Goal: Task Accomplishment & Management: Use online tool/utility

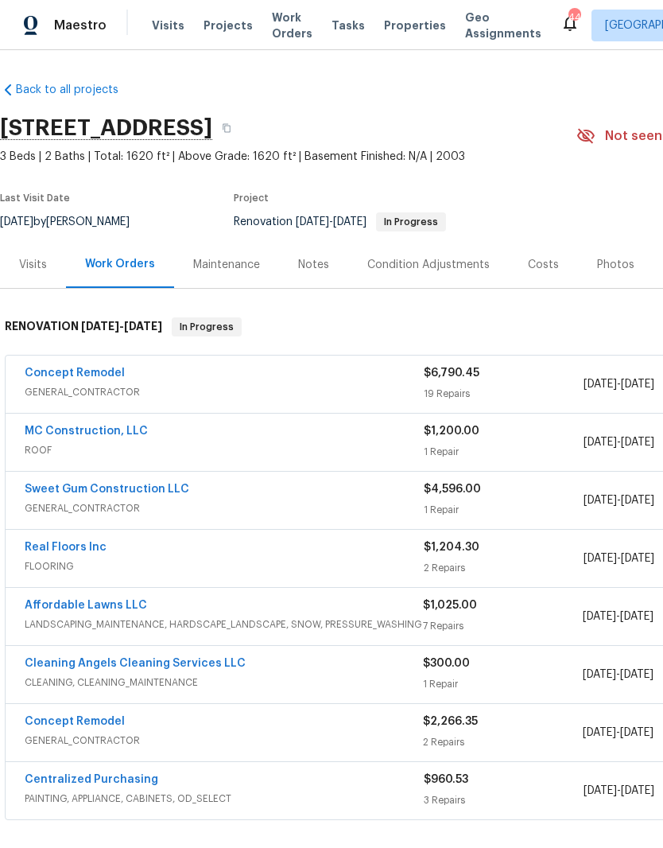
click at [49, 376] on link "Concept Remodel" at bounding box center [75, 372] width 100 height 11
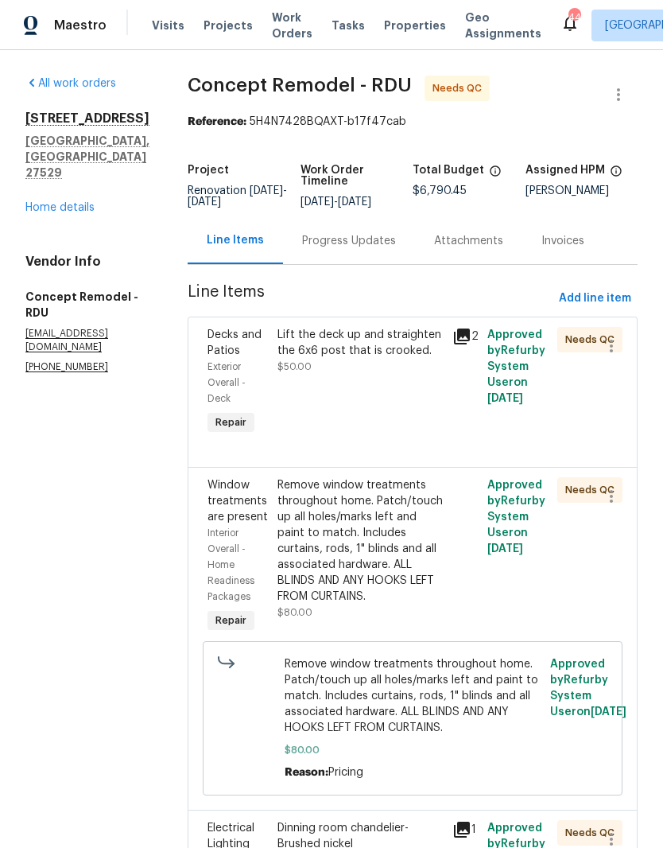
click at [50, 213] on link "Home details" at bounding box center [59, 207] width 69 height 11
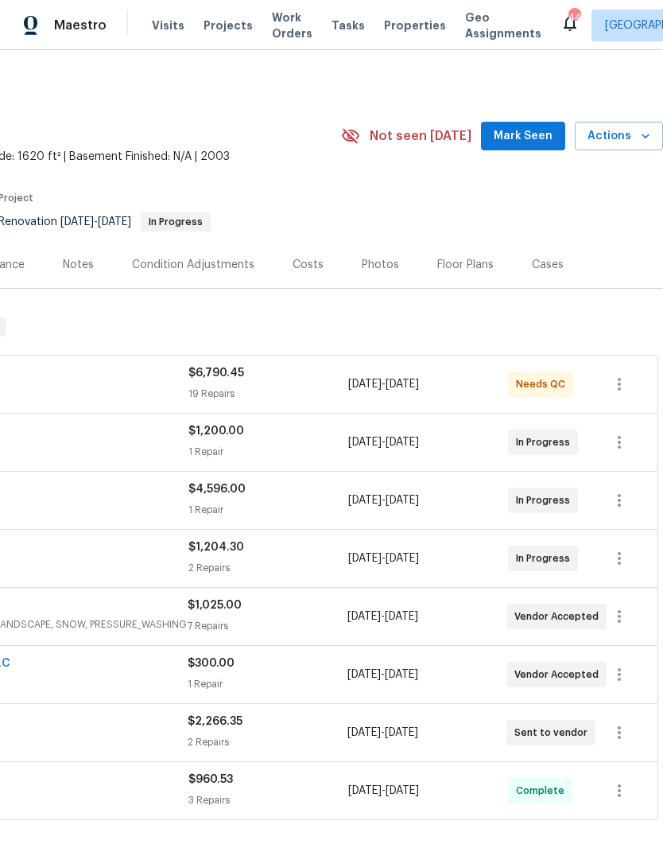
scroll to position [0, 235]
click at [501, 142] on span "Mark Seen" at bounding box center [523, 136] width 59 height 20
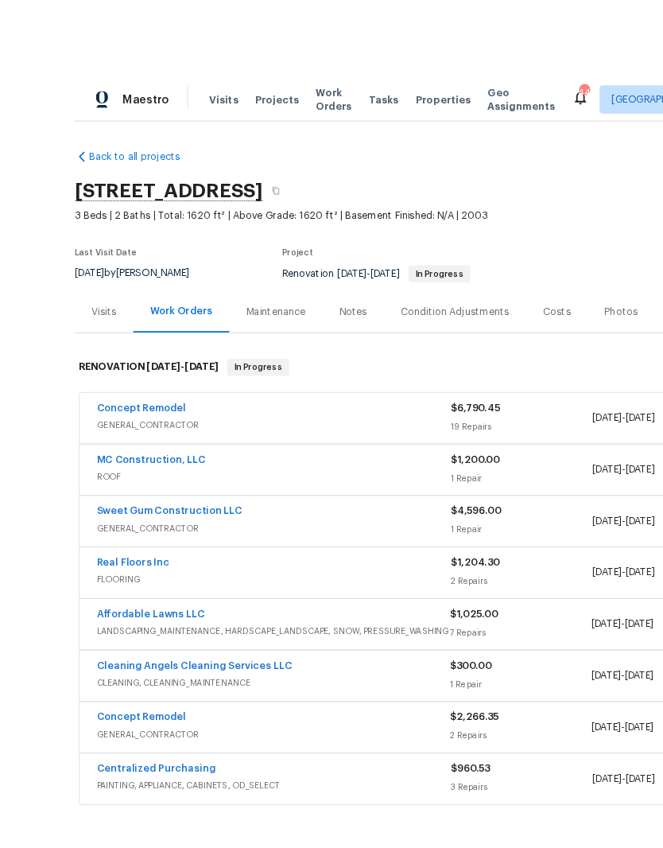
scroll to position [9, 0]
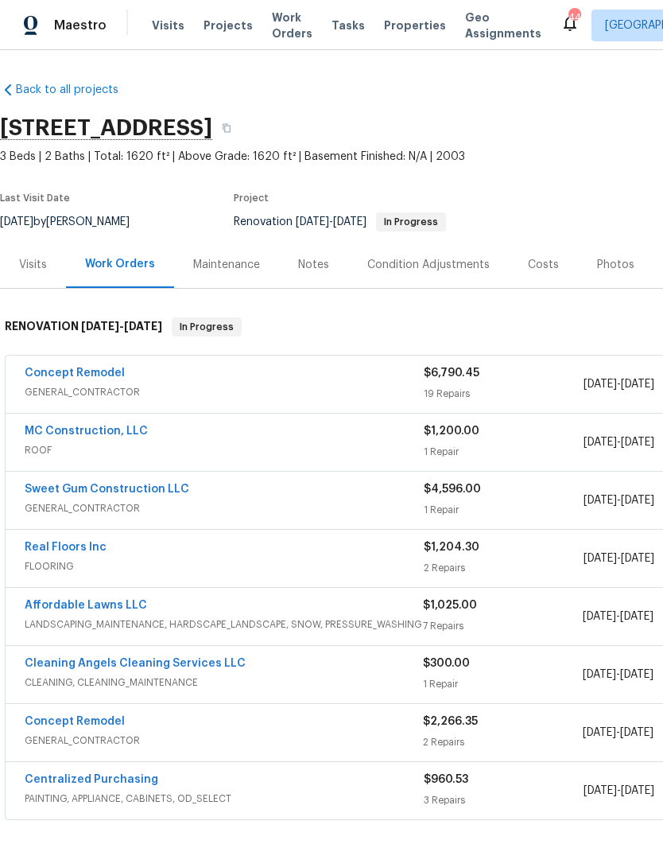
click at [104, 369] on link "Concept Remodel" at bounding box center [75, 372] width 100 height 11
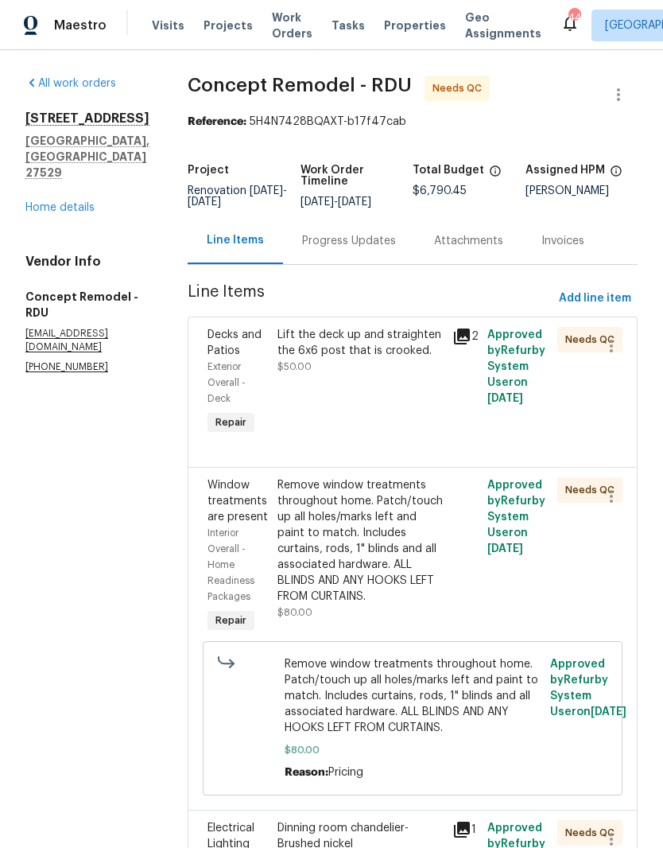
click at [76, 213] on link "Home details" at bounding box center [59, 207] width 69 height 11
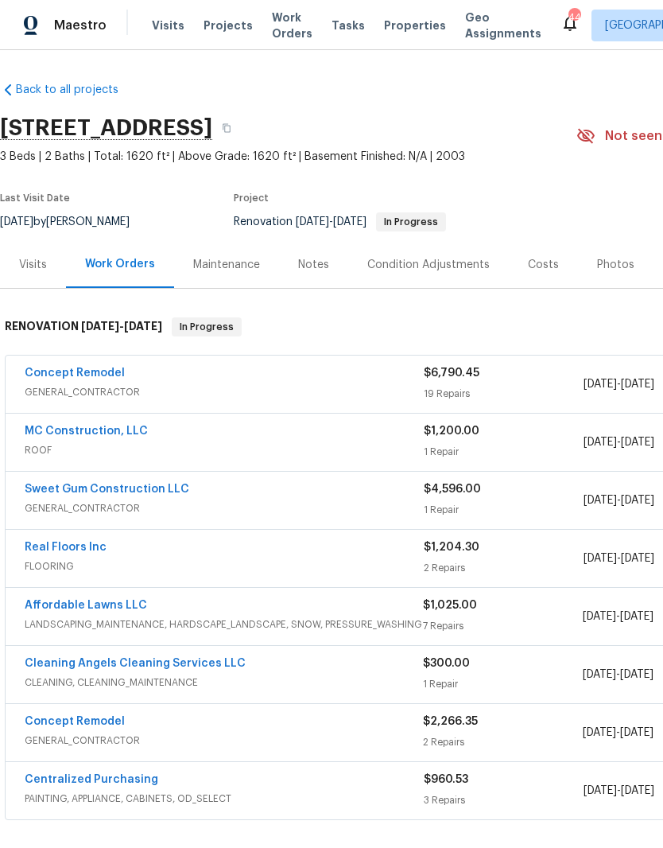
click at [49, 603] on link "Affordable Lawns LLC" at bounding box center [86, 605] width 122 height 11
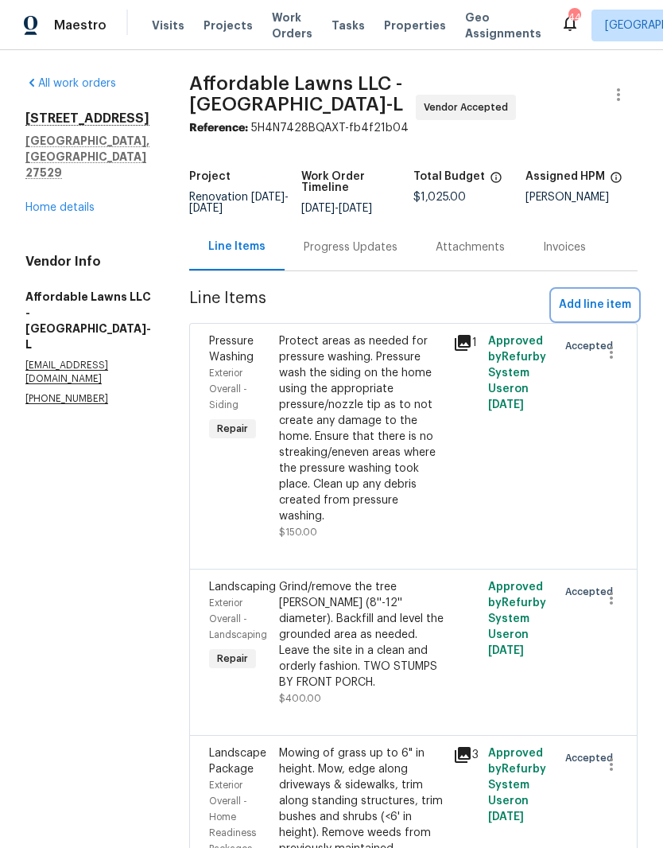
click at [620, 295] on span "Add line item" at bounding box center [595, 305] width 72 height 20
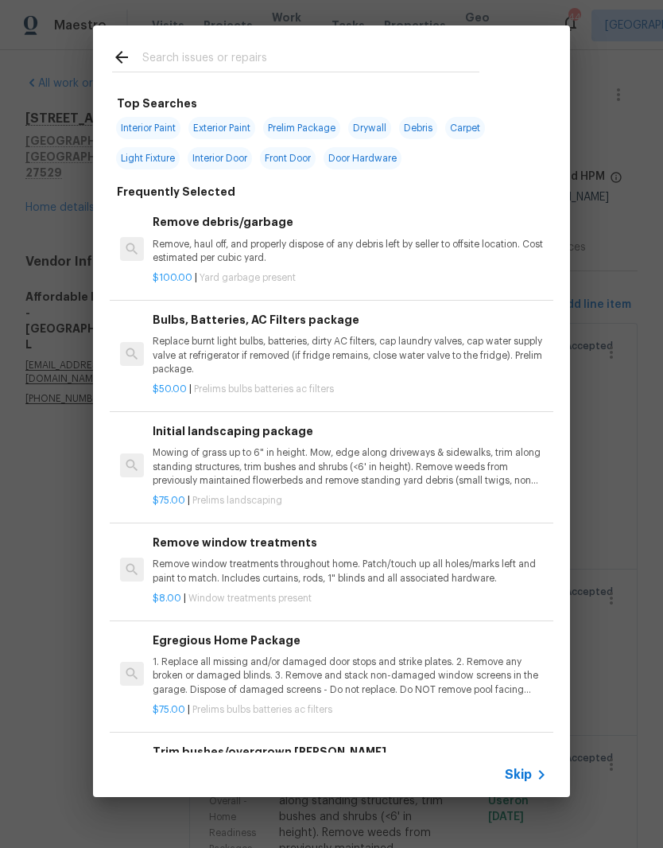
click at [325, 52] on input "text" at bounding box center [310, 60] width 337 height 24
click at [325, 366] on p "Replace burnt light bulbs, batteries, dirty AC filters, cap laundry valves, cap…" at bounding box center [350, 355] width 394 height 41
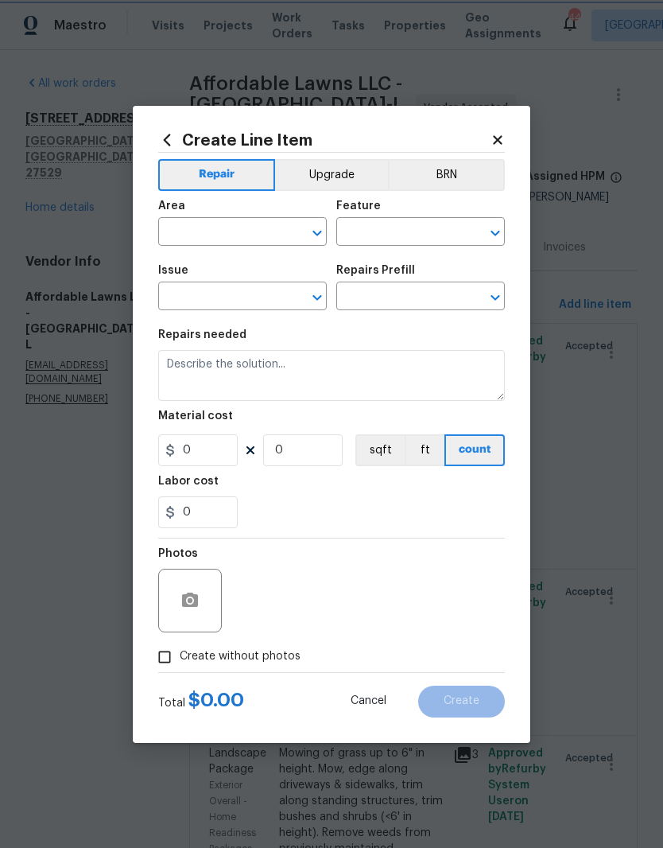
type input "Home Readiness Packages"
type input "Bulbs, Batteries, AC Filters"
type textarea "Replace burnt light bulbs, batteries, dirty AC filters, cap laundry valves, cap…"
type input "1"
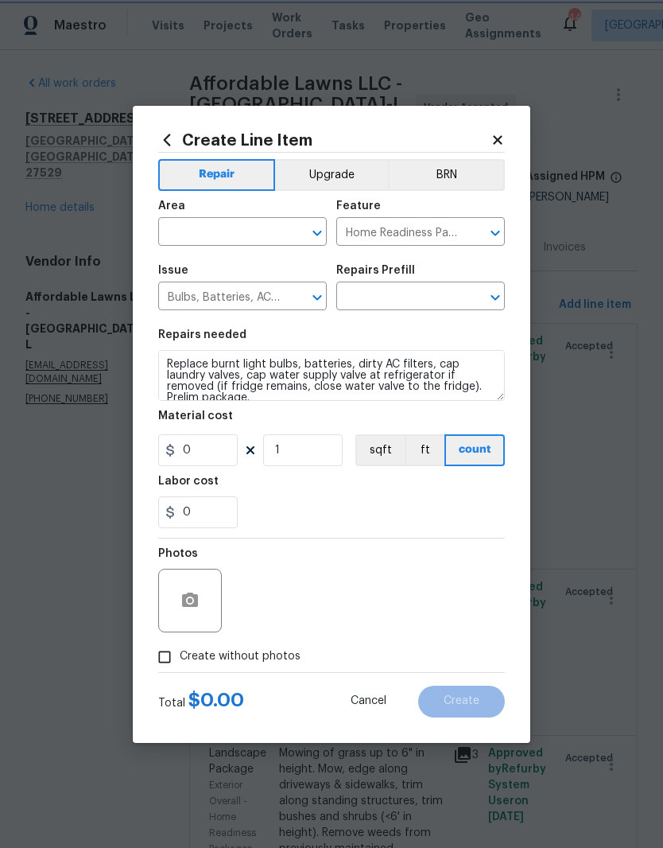
type input "Bulbs, Batteries, AC Filters package $50.00"
type input "50"
click at [335, 270] on div "Issue Bulbs, Batteries, AC Filters ​ Repairs Prefill Bulbs, Batteries, AC Filte…" at bounding box center [331, 287] width 347 height 64
click at [513, 137] on div "Create Line Item Repair Upgrade BRN Area ​ Feature Home Readiness Packages ​ Is…" at bounding box center [332, 424] width 398 height 637
click at [500, 143] on icon at bounding box center [498, 140] width 14 height 14
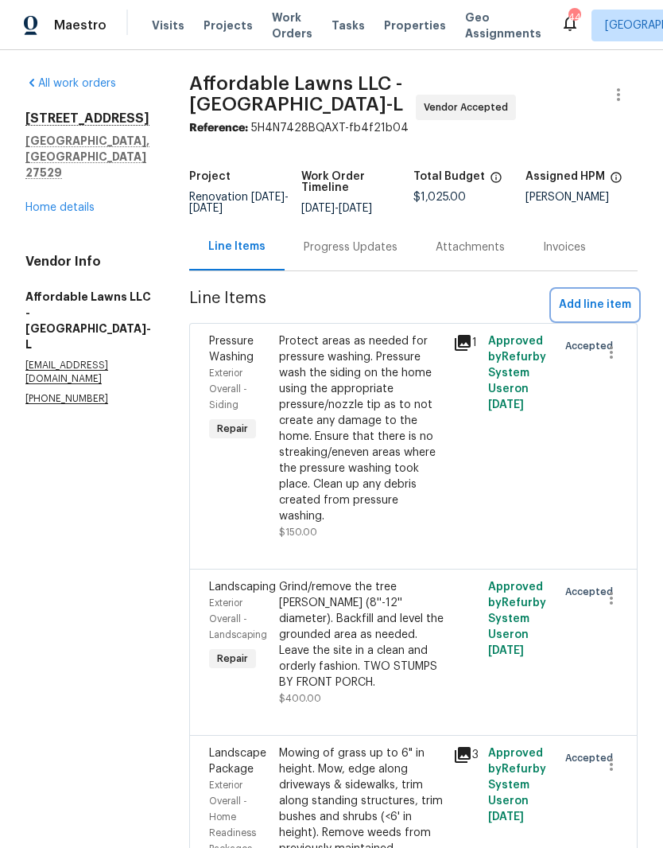
click at [631, 290] on button "Add line item" at bounding box center [595, 304] width 85 height 29
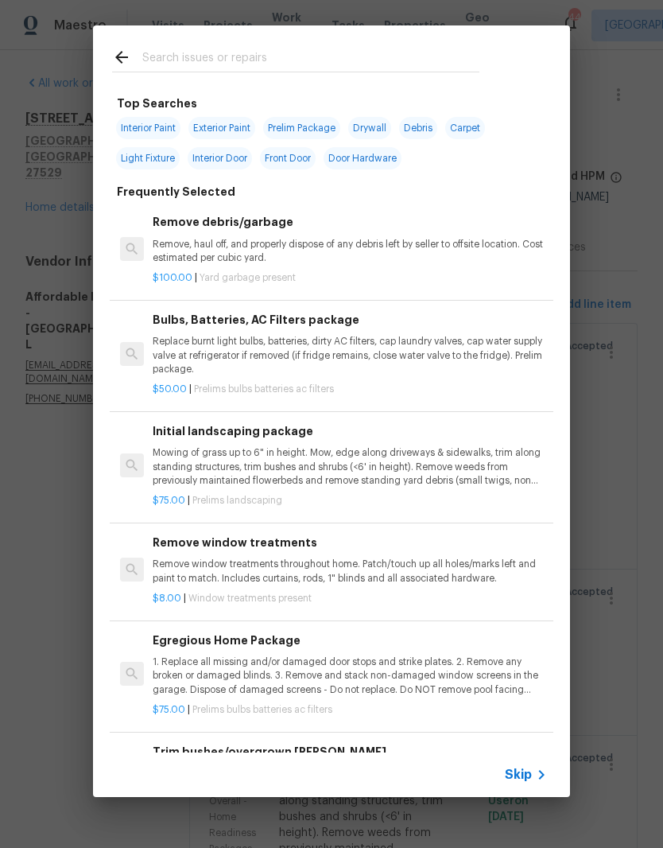
click at [437, 268] on div "$100.00 | Yard garbage present" at bounding box center [350, 275] width 394 height 20
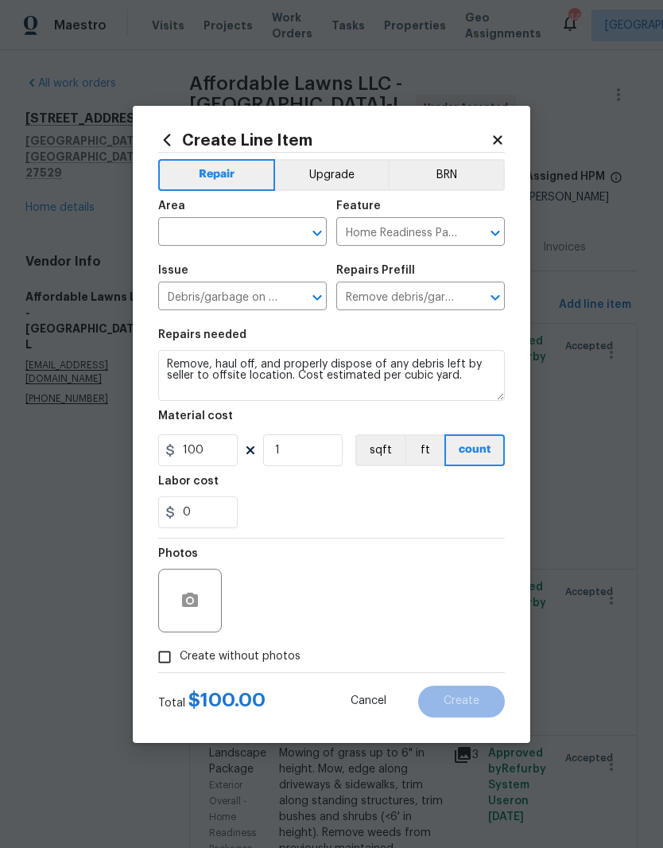
click at [258, 235] on input "text" at bounding box center [220, 233] width 124 height 25
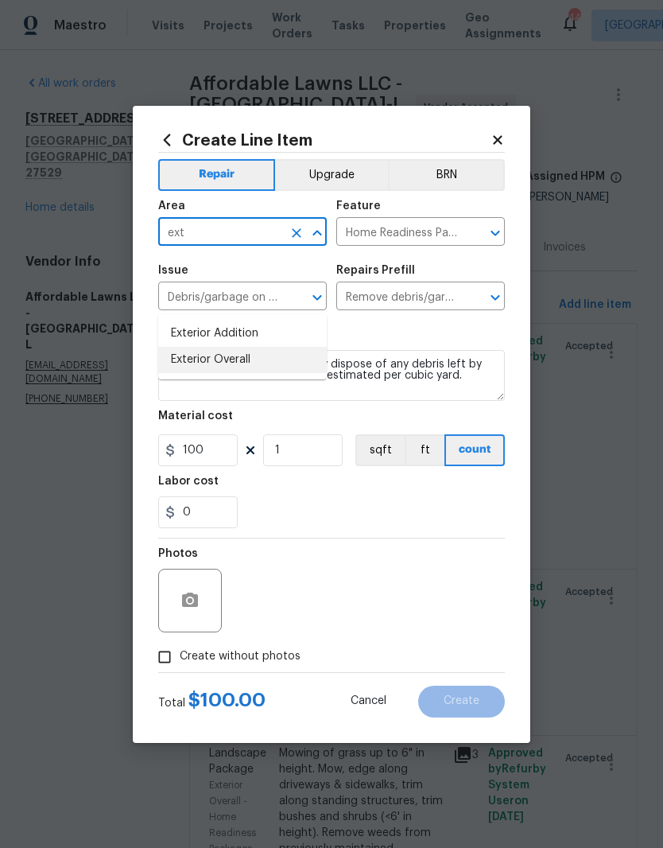
click at [279, 347] on li "Exterior Overall" at bounding box center [242, 360] width 169 height 26
type input "Exterior Overall"
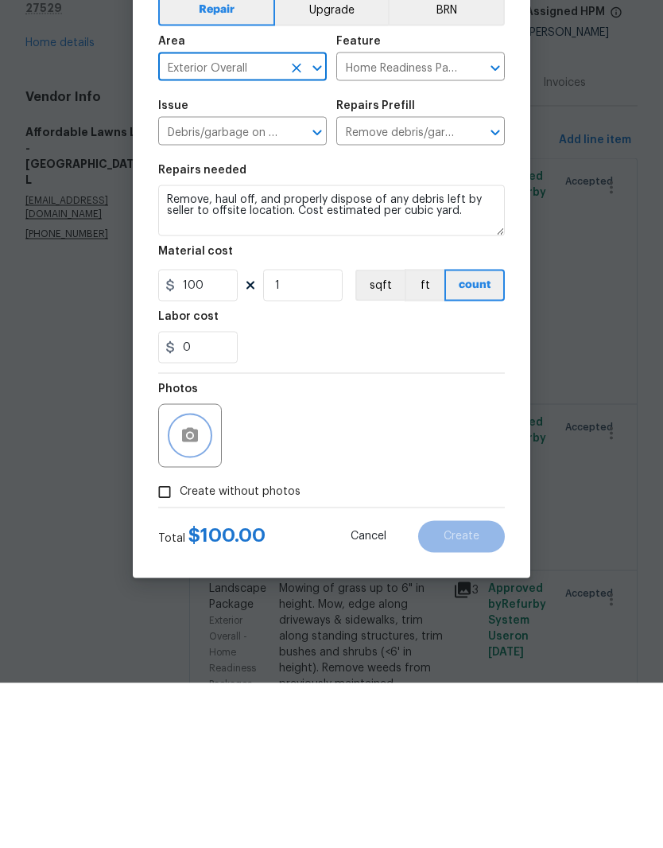
click at [197, 581] on button "button" at bounding box center [190, 600] width 38 height 38
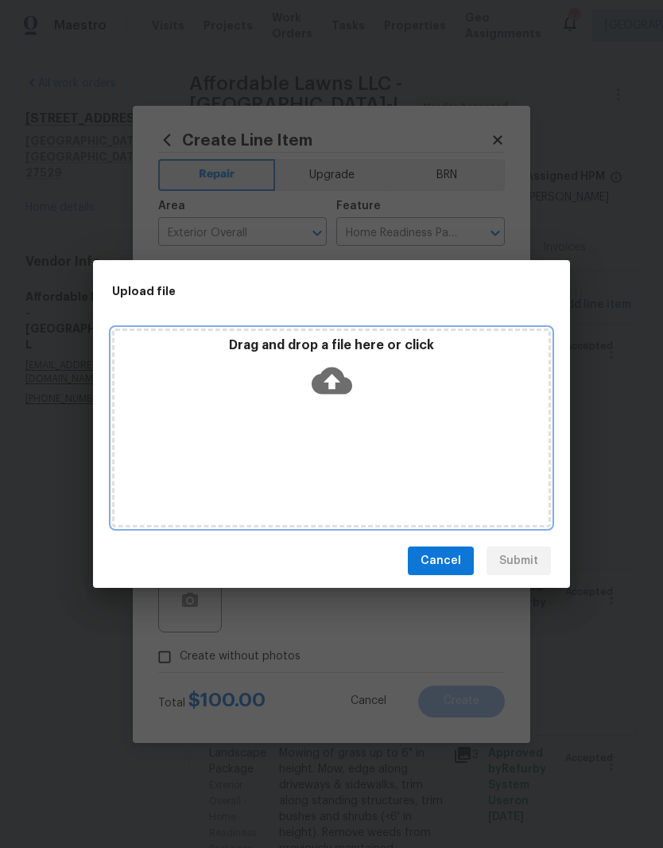
click at [429, 419] on div "Drag and drop a file here or click" at bounding box center [331, 427] width 439 height 199
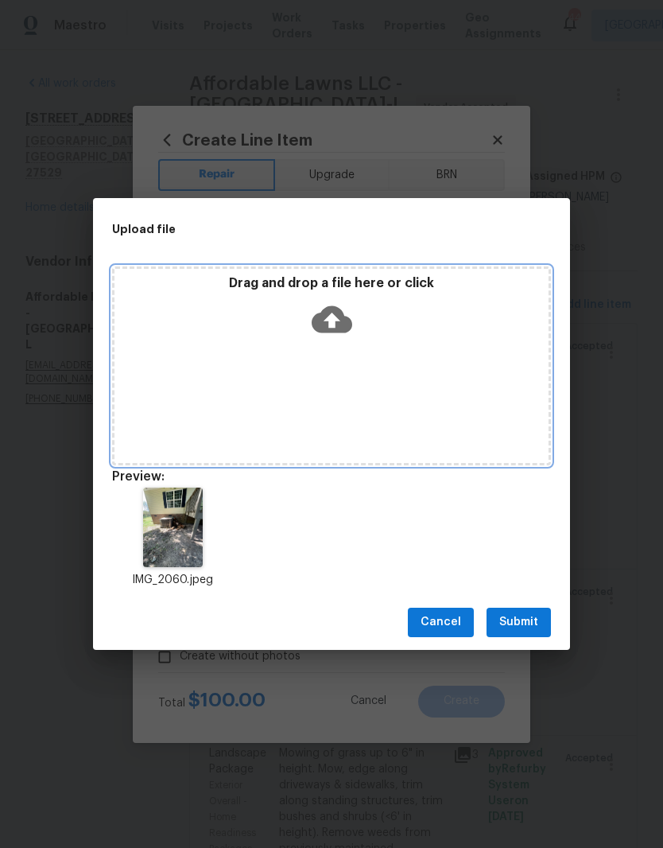
click at [393, 352] on div "Drag and drop a file here or click" at bounding box center [331, 365] width 439 height 199
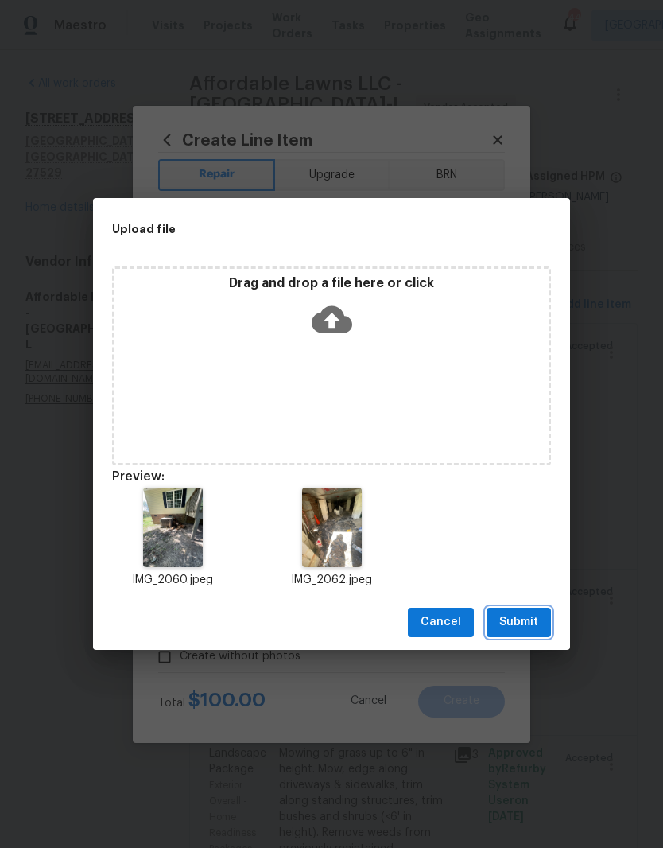
click at [549, 624] on button "Submit" at bounding box center [519, 622] width 64 height 29
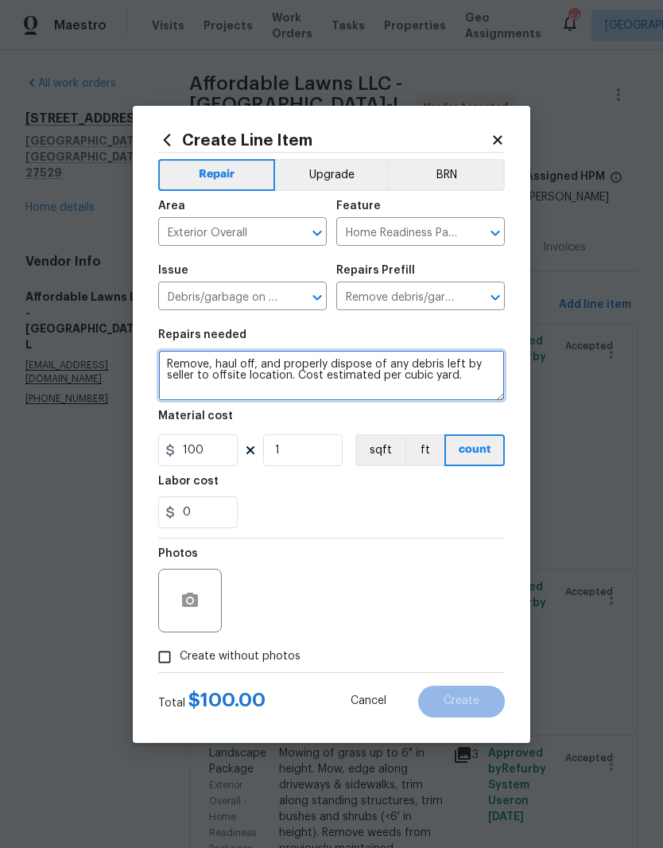
click at [203, 396] on textarea "Remove, haul off, and properly dispose of any debris left by seller to offsite …" at bounding box center [331, 375] width 347 height 51
type textarea "Remove, haul off, and properly dispose of any debris left by seller to offsite …"
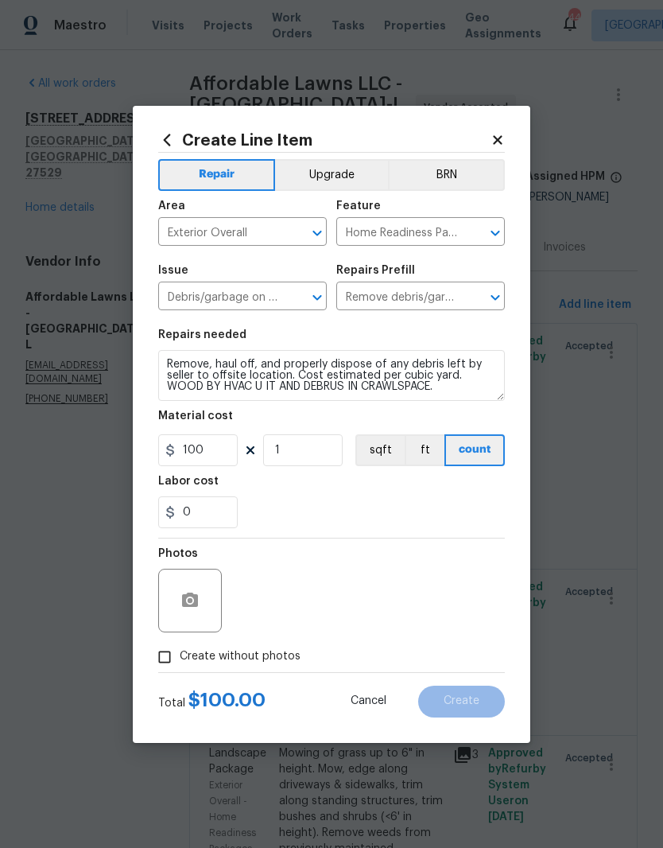
click at [354, 512] on div "0" at bounding box center [331, 512] width 347 height 32
click at [208, 523] on input "0" at bounding box center [198, 512] width 80 height 32
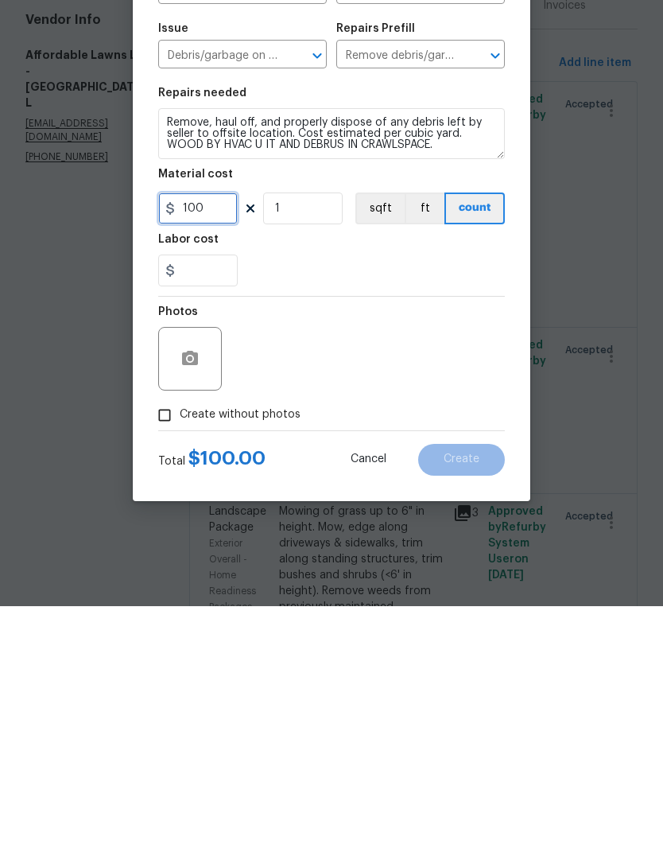
click at [211, 434] on input "100" at bounding box center [198, 450] width 80 height 32
type input "0"
type input "125"
click at [379, 538] on div "Photos" at bounding box center [331, 589] width 347 height 103
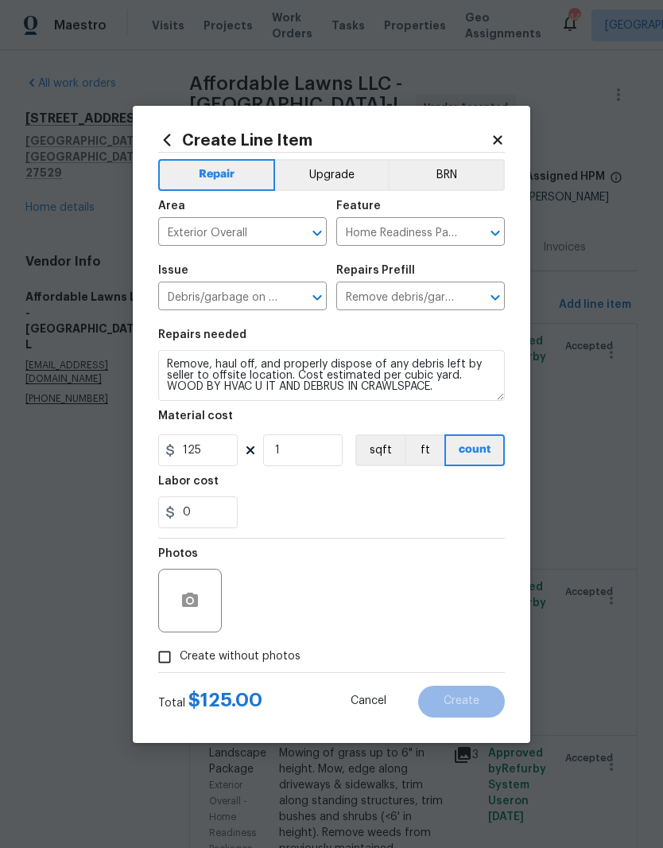
click at [171, 656] on input "Create without photos" at bounding box center [165, 657] width 30 height 30
checkbox input "true"
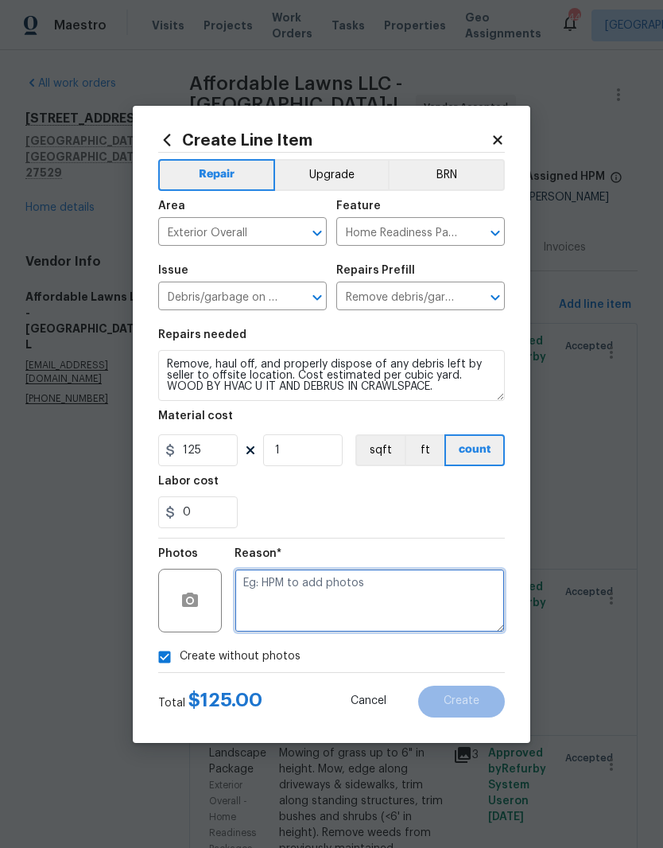
click at [445, 597] on textarea at bounding box center [370, 601] width 270 height 64
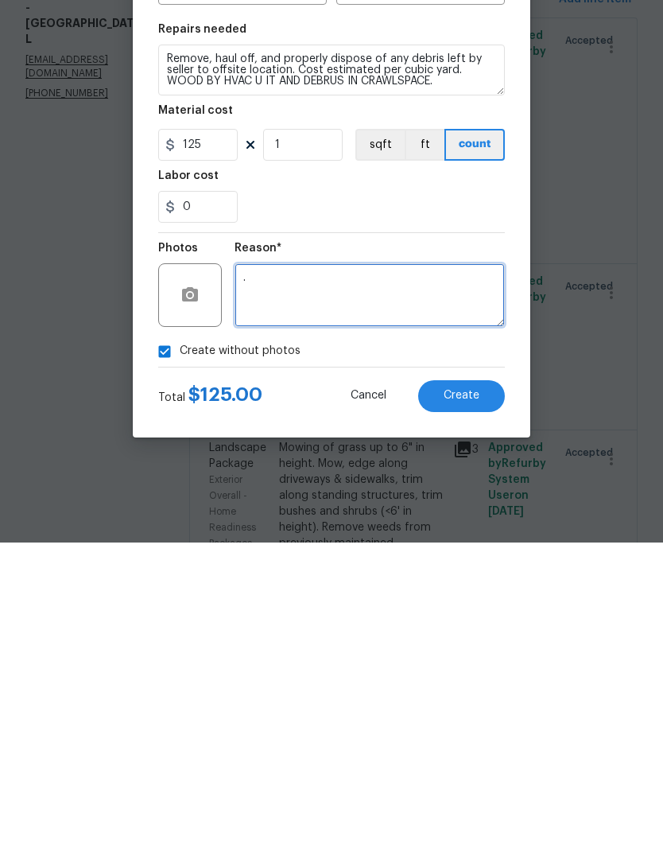
type textarea "."
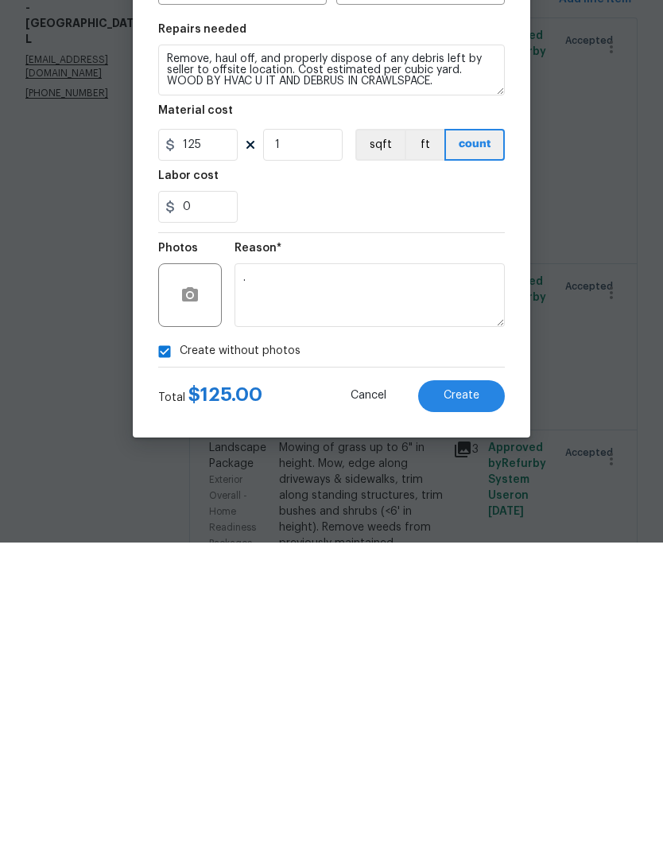
click at [482, 686] on button "Create" at bounding box center [461, 702] width 87 height 32
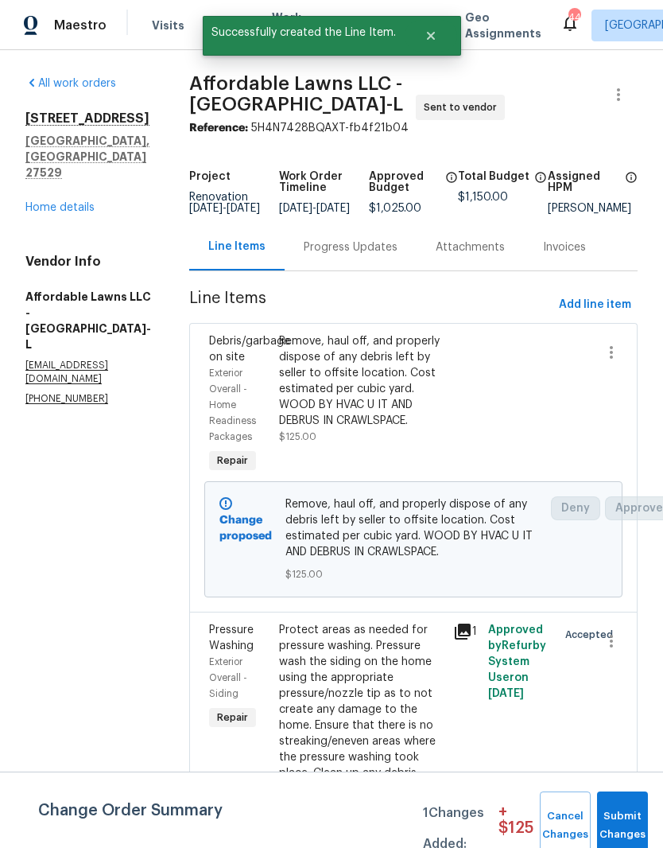
click at [397, 406] on div "Remove, haul off, and properly dispose of any debris left by seller to offsite …" at bounding box center [361, 380] width 165 height 95
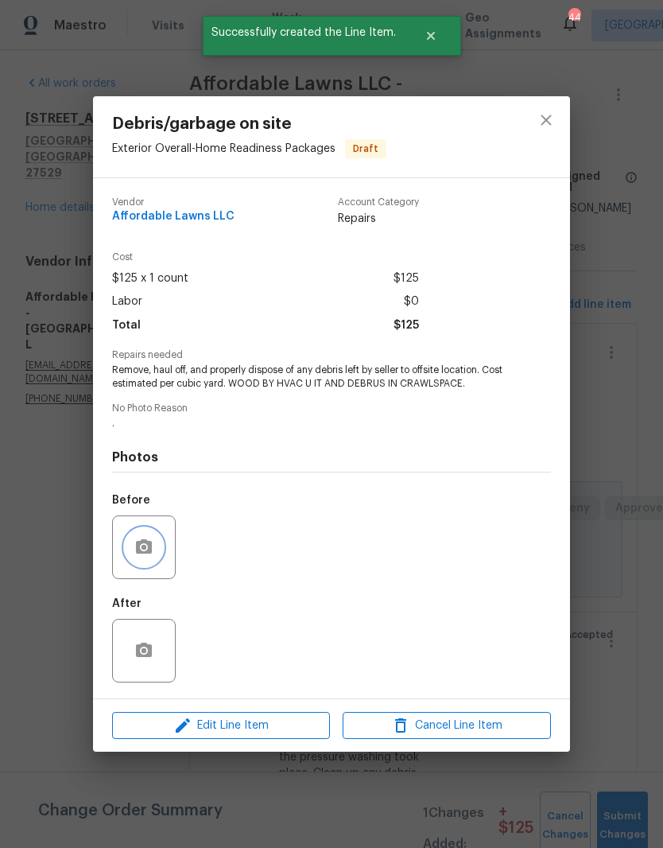
click at [161, 553] on button "button" at bounding box center [144, 547] width 38 height 38
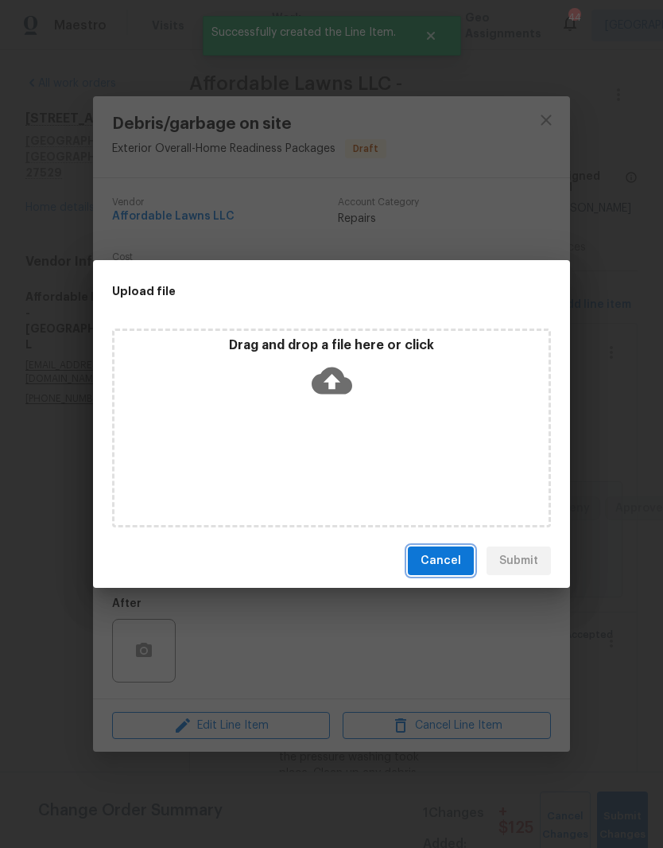
click at [467, 572] on button "Cancel" at bounding box center [441, 560] width 66 height 29
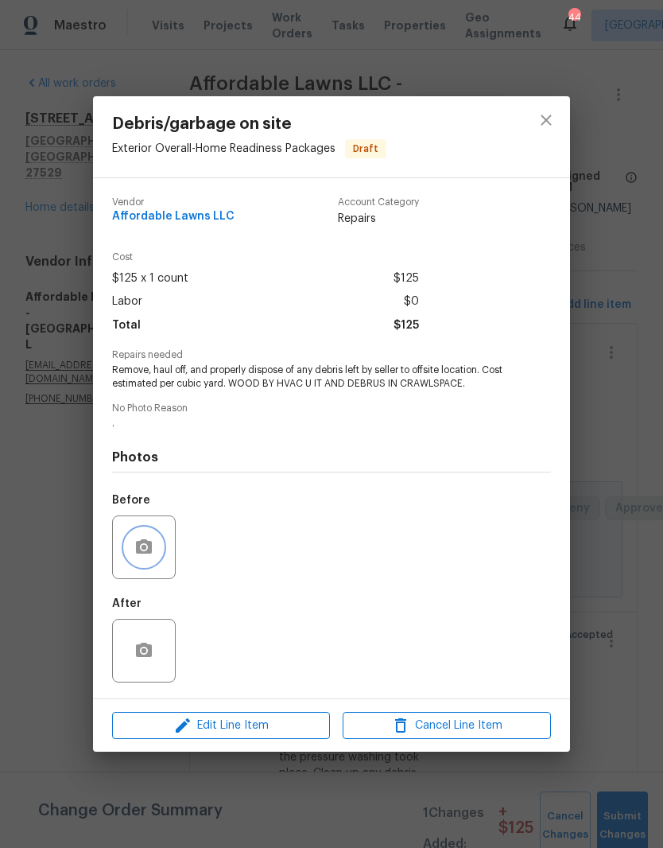
click at [161, 542] on button "button" at bounding box center [144, 547] width 38 height 38
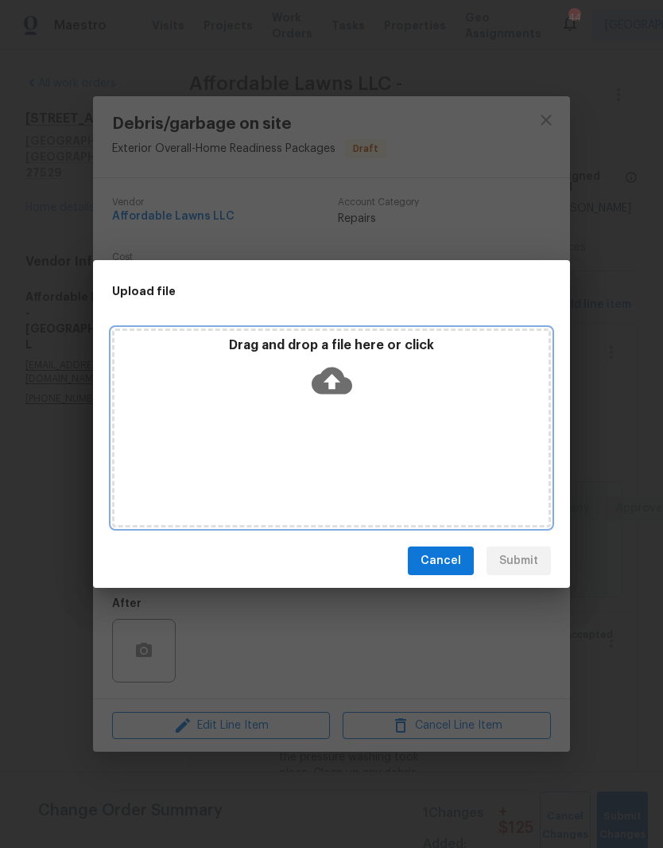
click at [320, 389] on icon at bounding box center [332, 380] width 41 height 27
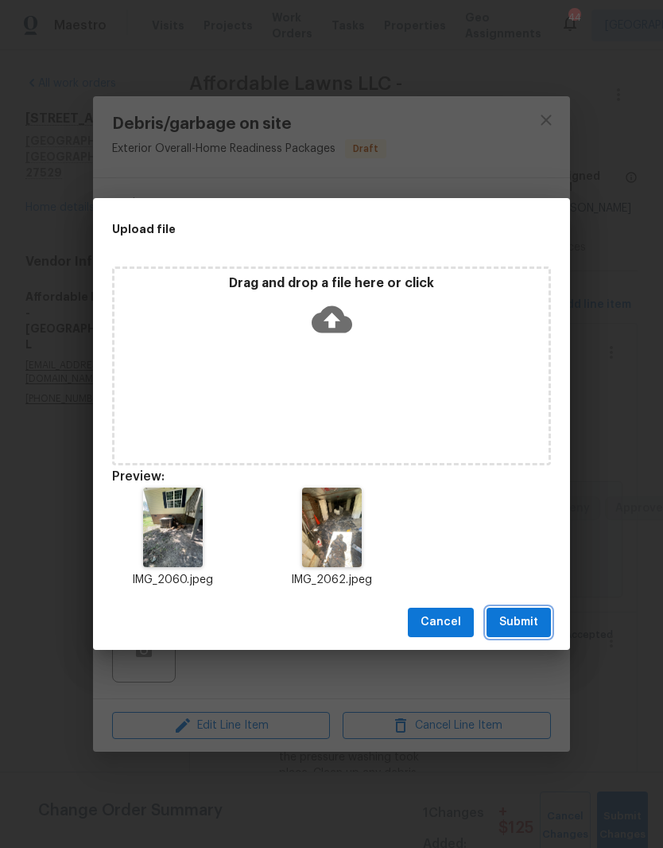
click at [538, 619] on span "Submit" at bounding box center [518, 622] width 39 height 20
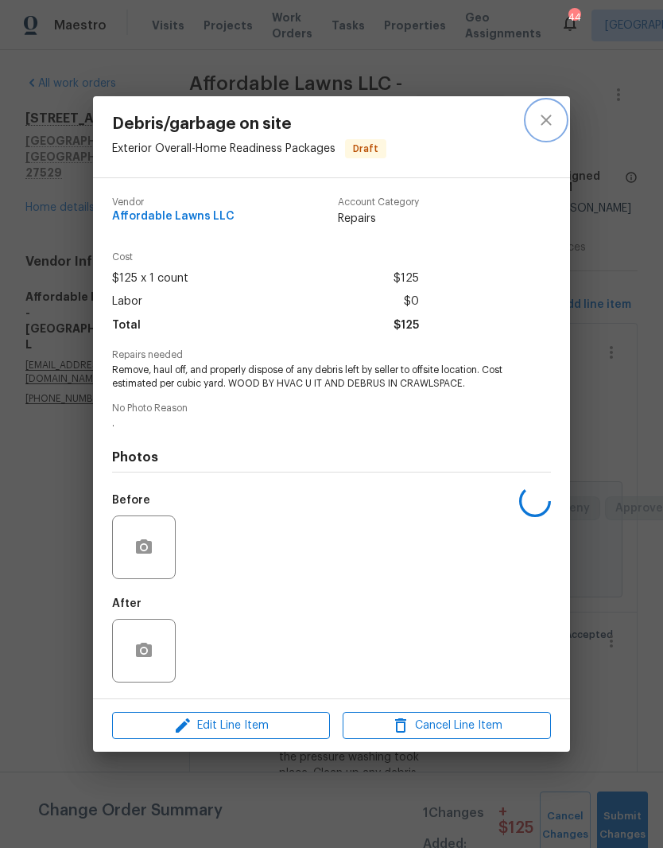
click at [543, 115] on icon "close" at bounding box center [546, 120] width 10 height 10
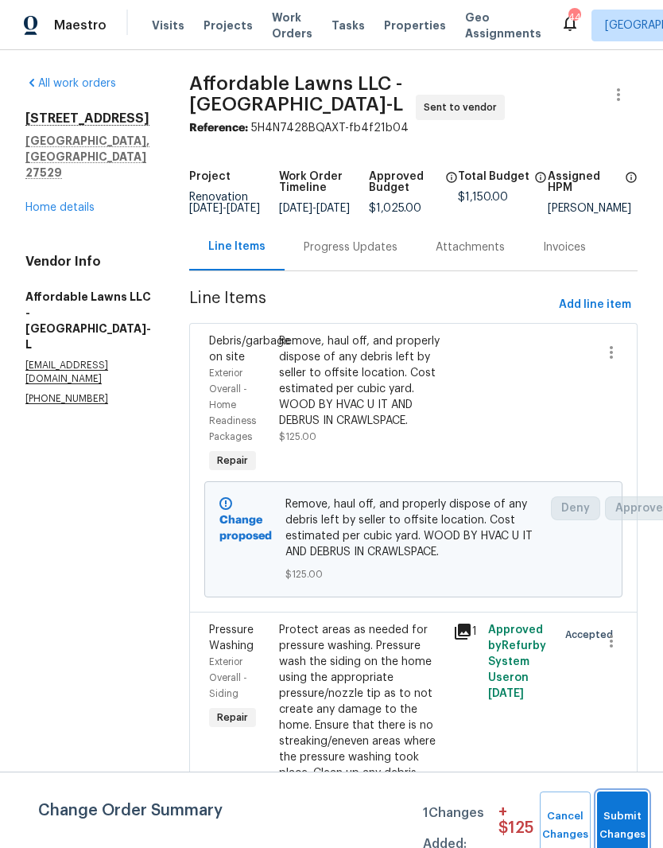
click at [635, 810] on span "Submit Changes" at bounding box center [622, 825] width 35 height 37
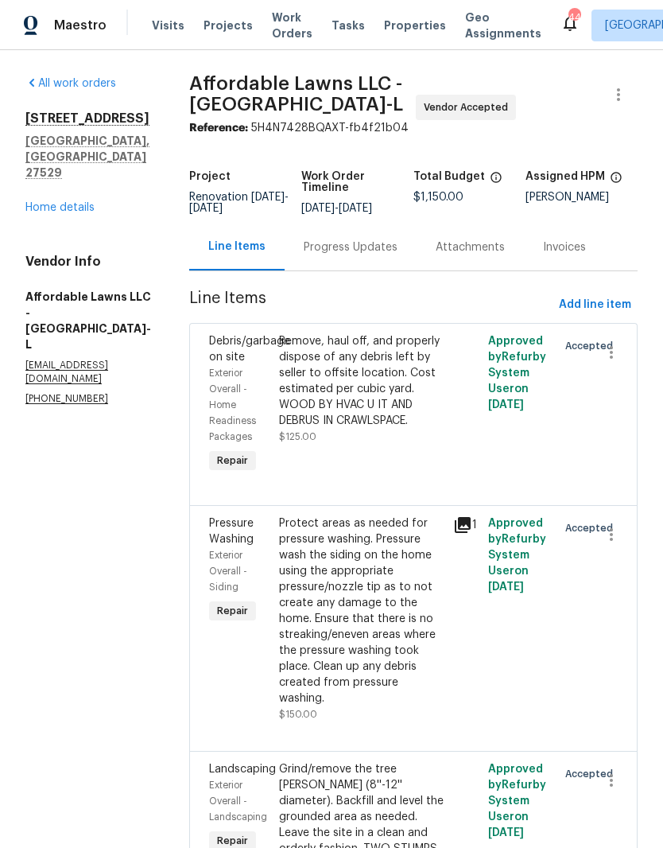
click at [369, 608] on div "Protect areas as needed for pressure washing. Pressure wash the siding on the h…" at bounding box center [361, 610] width 165 height 191
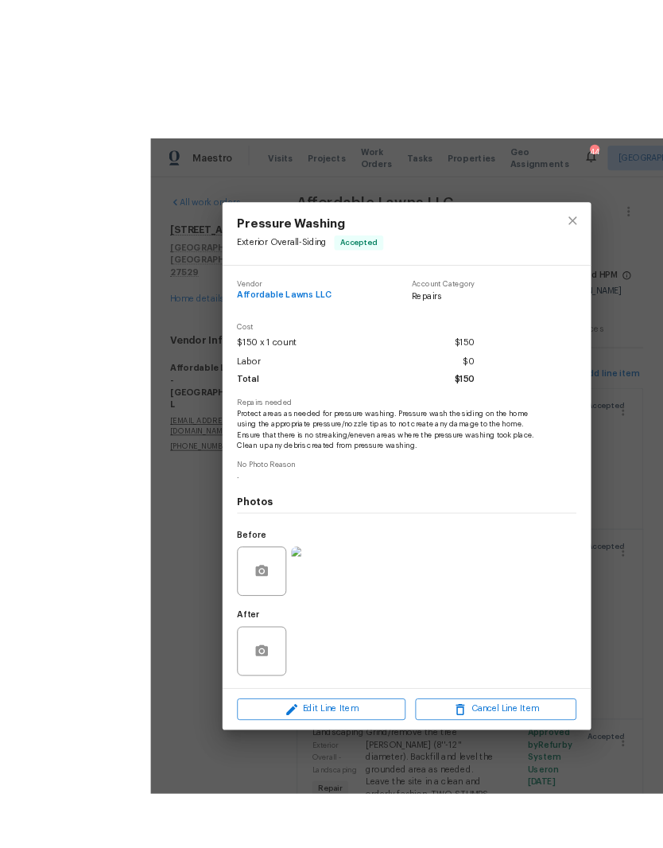
scroll to position [3, 0]
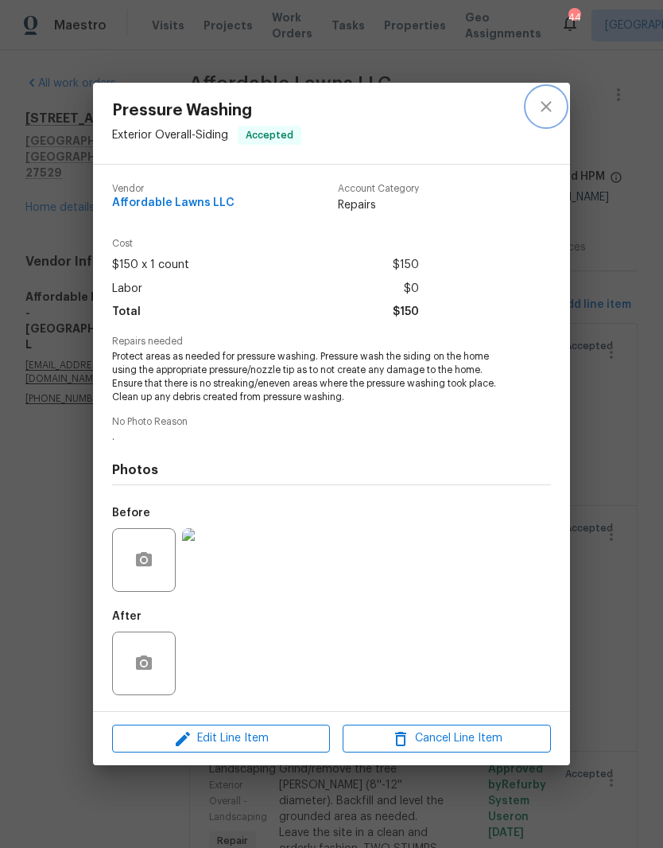
click at [554, 103] on icon "close" at bounding box center [546, 106] width 19 height 19
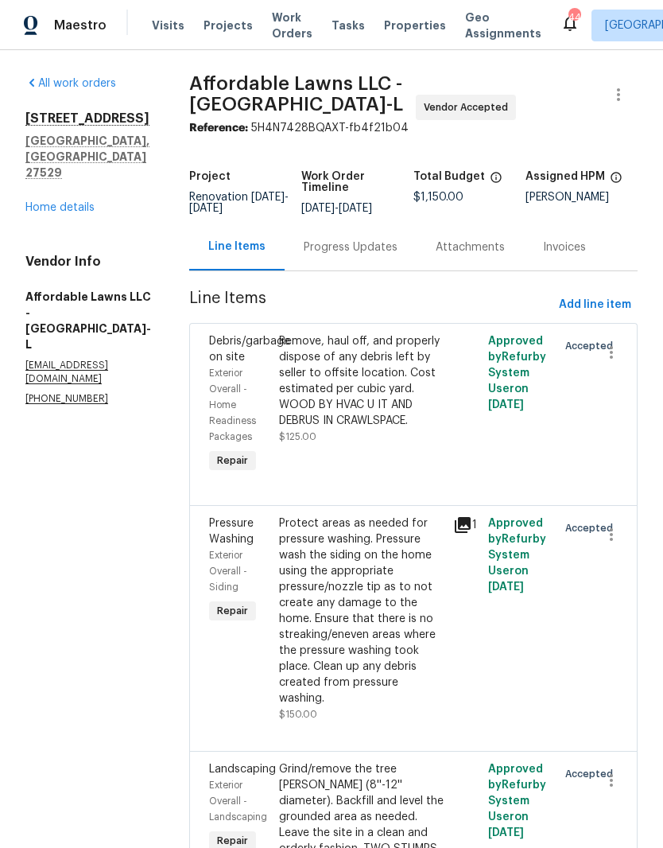
click at [424, 429] on div "Remove, haul off, and properly dispose of any debris left by seller to offsite …" at bounding box center [361, 380] width 165 height 95
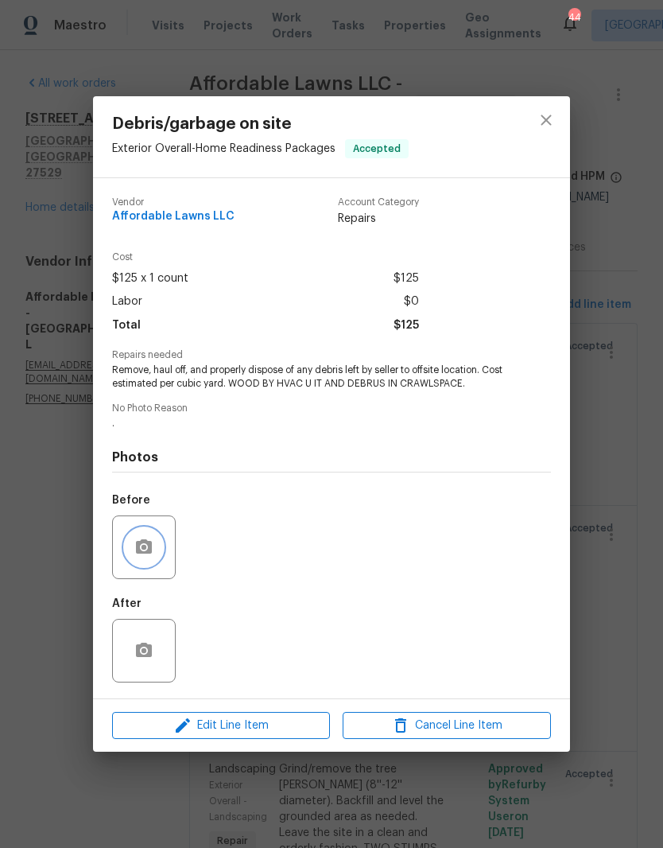
click at [146, 532] on button "button" at bounding box center [144, 547] width 38 height 38
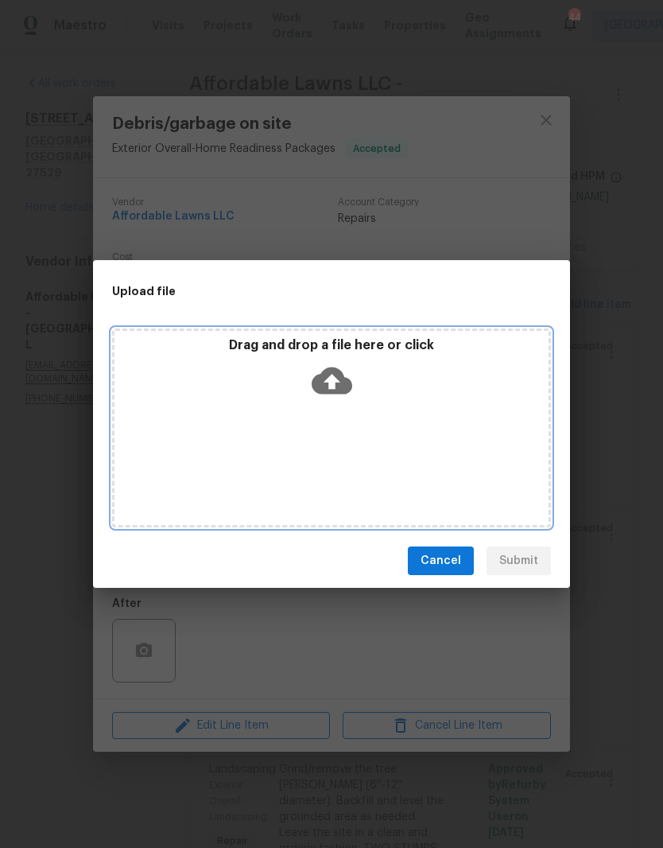
click at [377, 398] on div "Drag and drop a file here or click" at bounding box center [332, 371] width 434 height 68
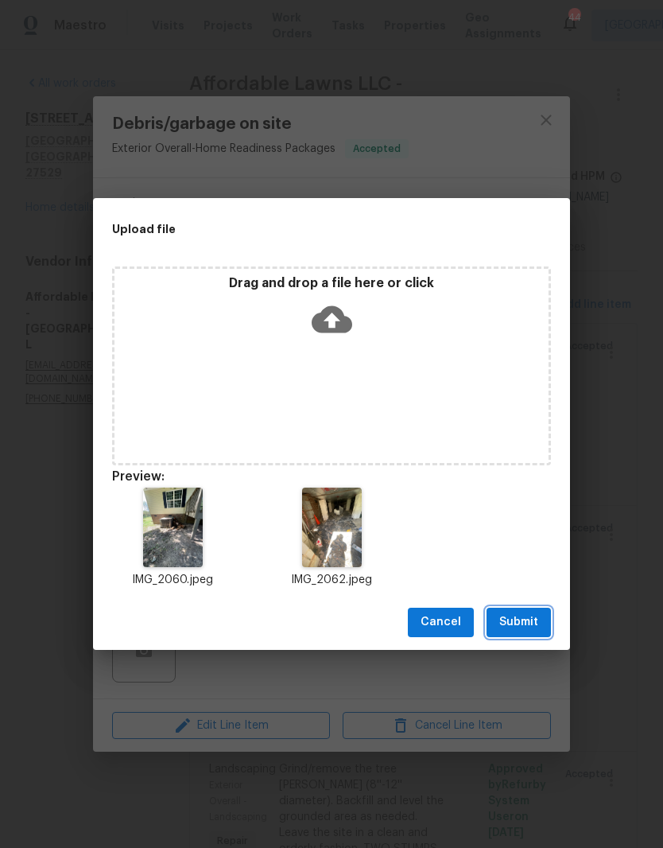
click at [536, 623] on span "Submit" at bounding box center [518, 622] width 39 height 20
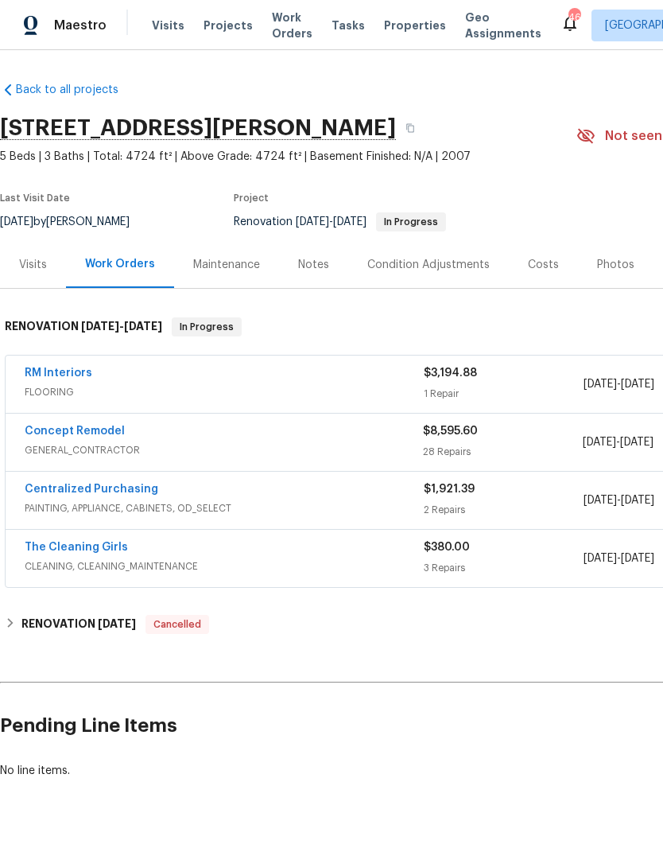
scroll to position [38, 0]
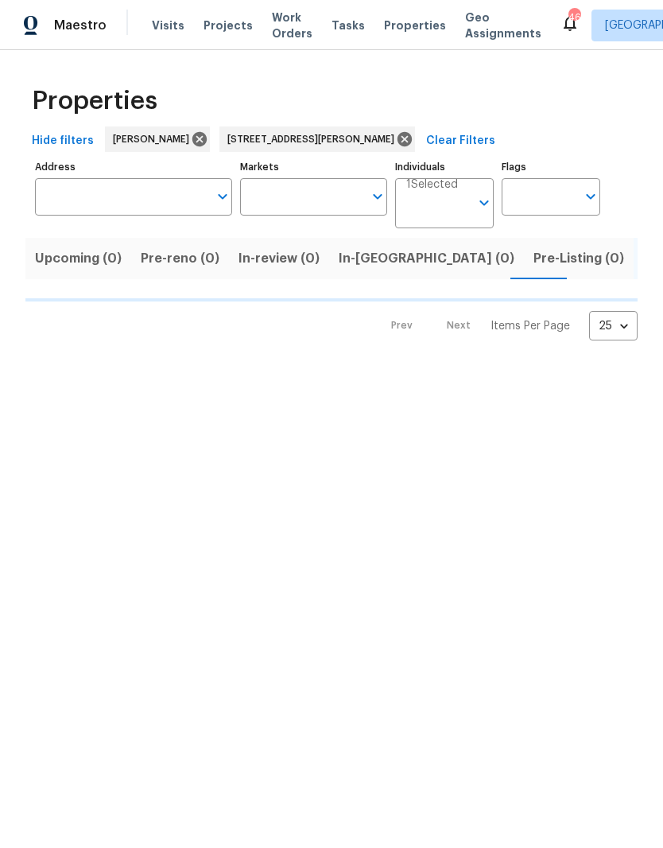
type input "[STREET_ADDRESS][PERSON_NAME]"
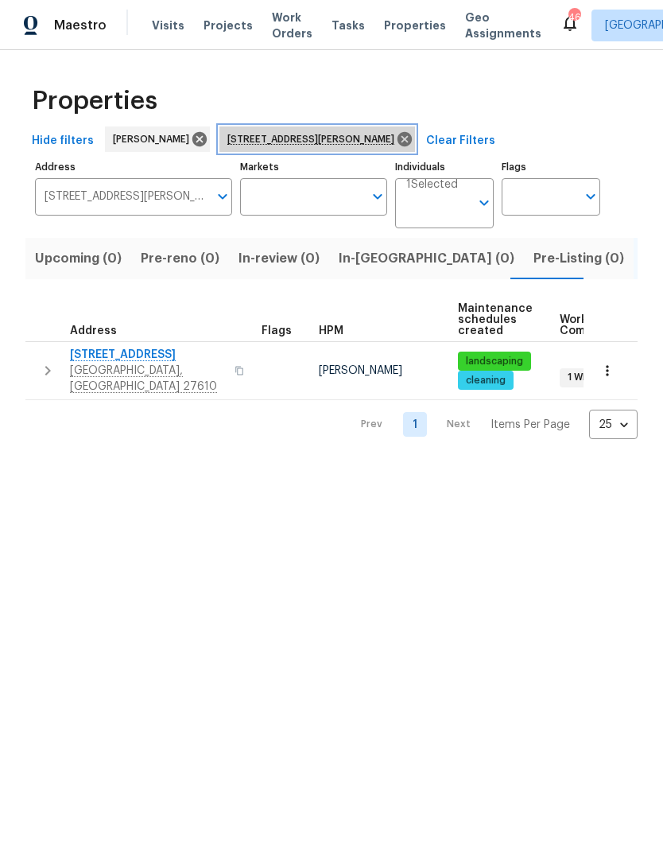
click at [396, 147] on icon at bounding box center [404, 138] width 17 height 17
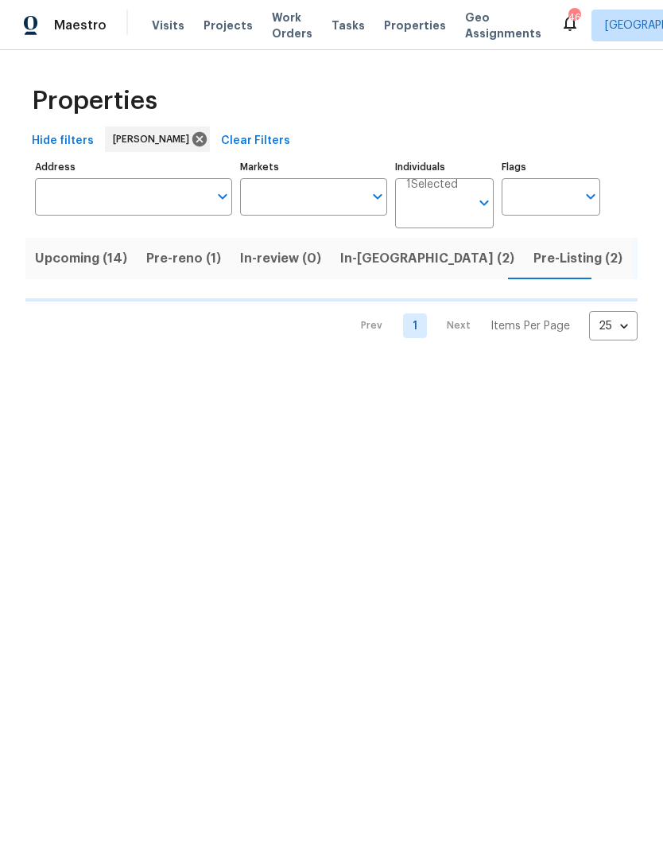
click at [91, 196] on input "Address" at bounding box center [121, 196] width 173 height 37
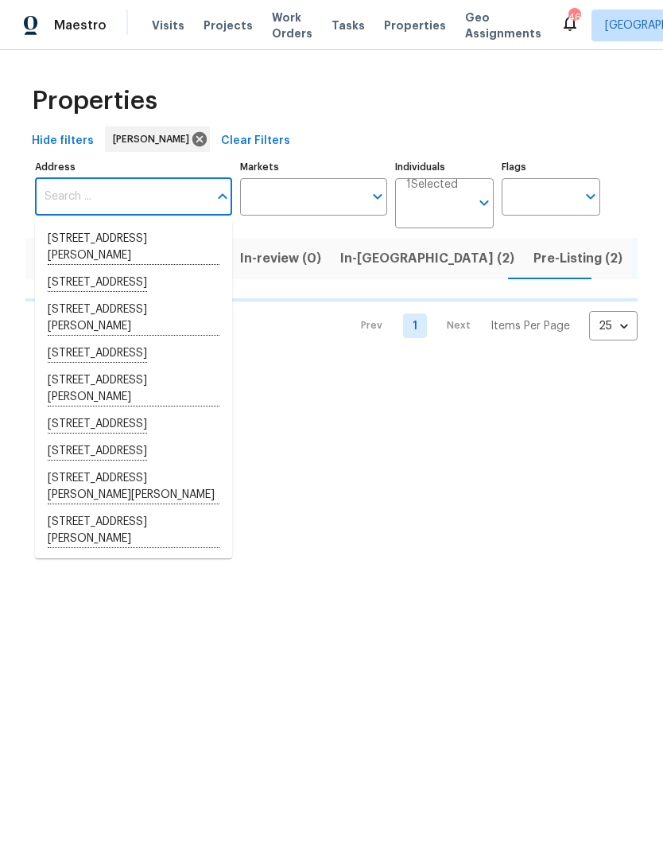
type input "7"
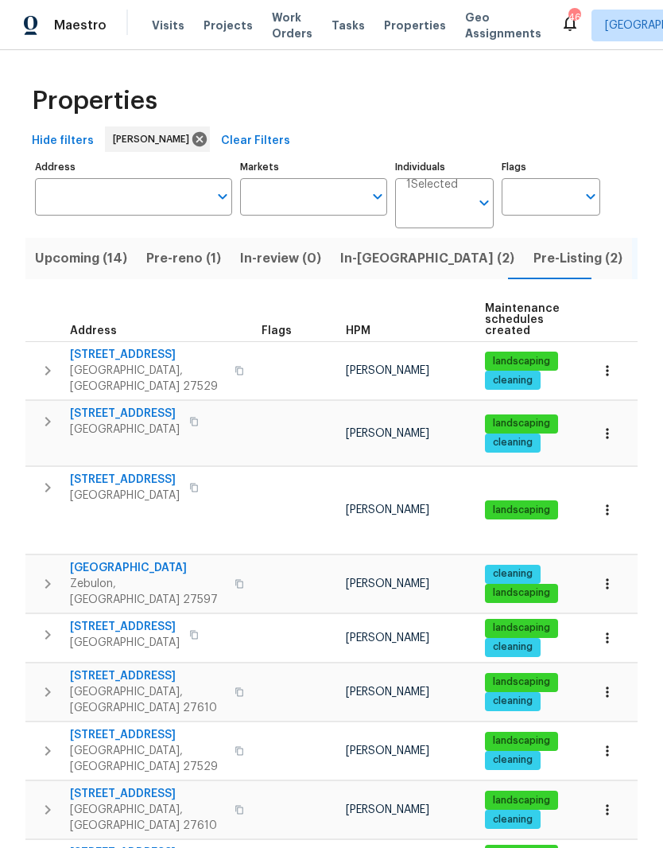
click at [75, 198] on input "Address" at bounding box center [121, 196] width 173 height 37
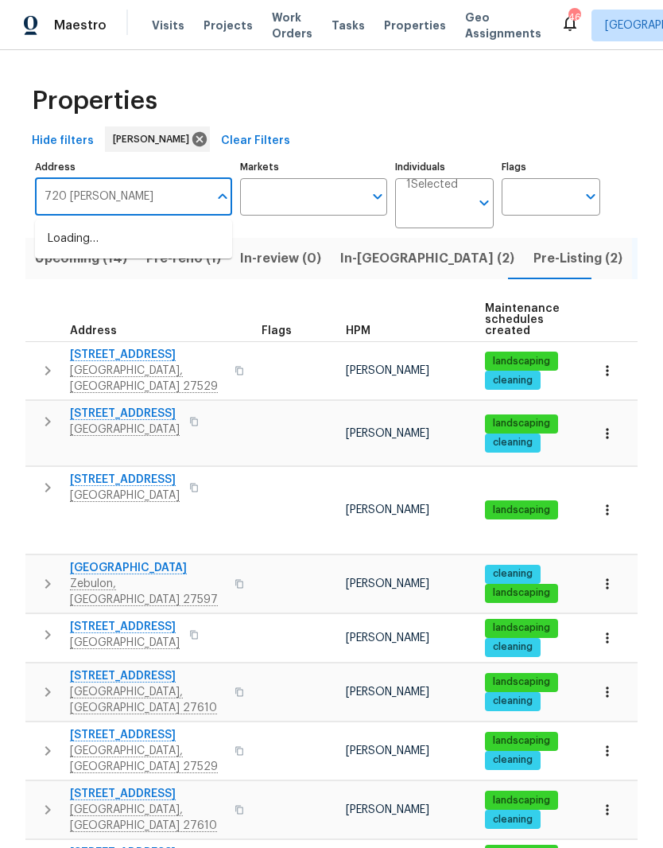
type input "720 [PERSON_NAME]"
click at [83, 236] on li "[STREET_ADDRESS][PERSON_NAME][PERSON_NAME]" at bounding box center [133, 248] width 197 height 44
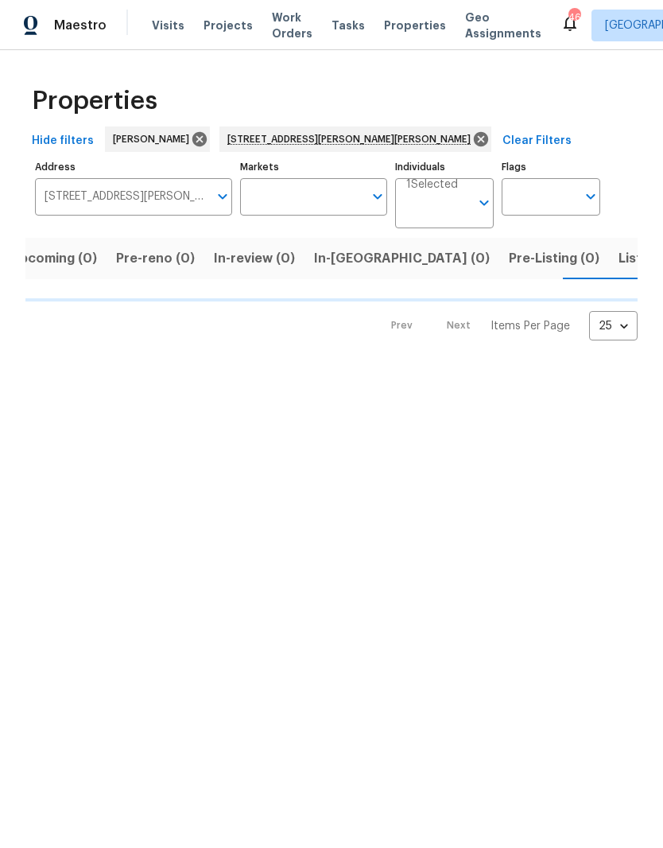
scroll to position [0, 25]
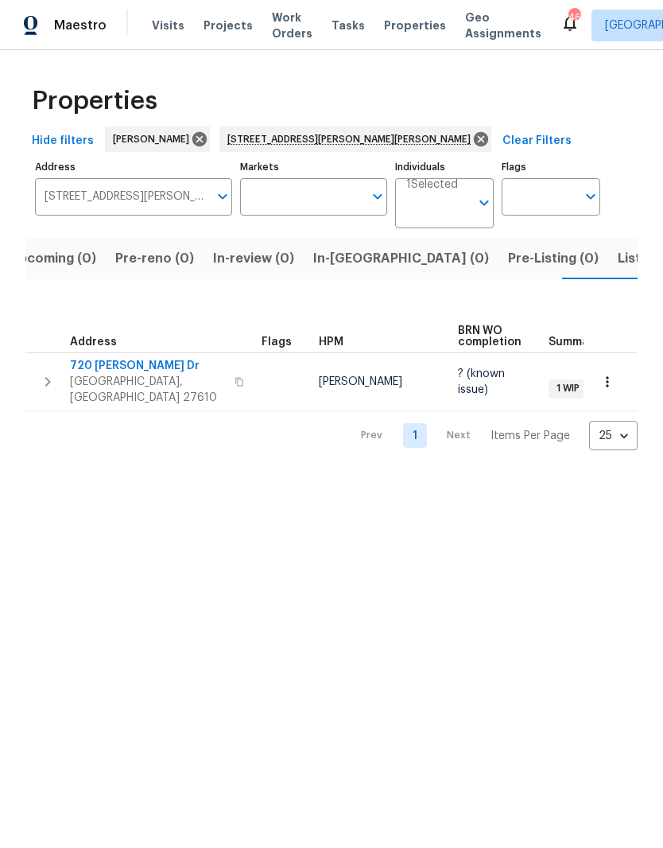
click at [89, 371] on span "720 [PERSON_NAME] Dr" at bounding box center [147, 366] width 155 height 16
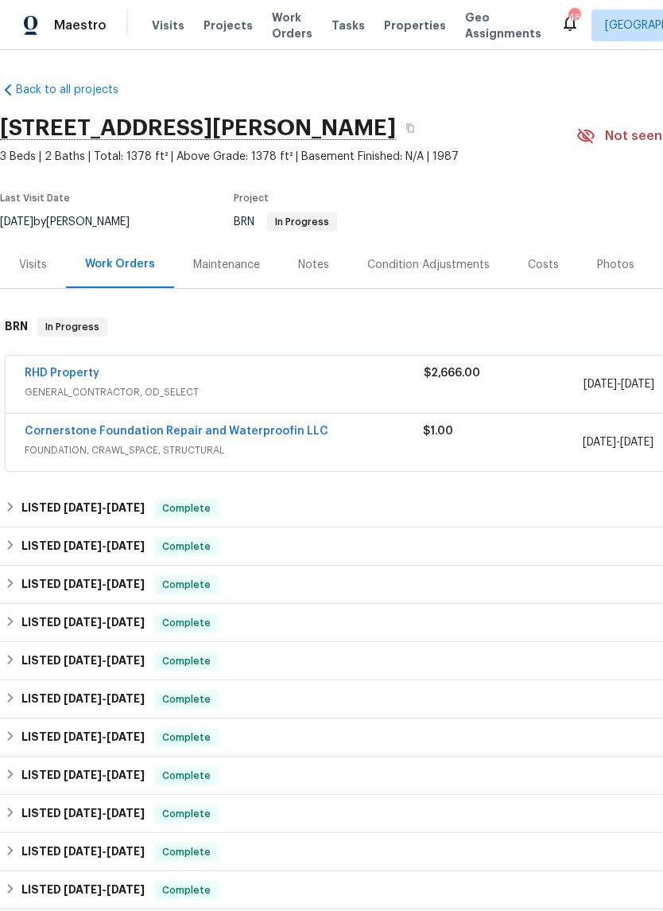
click at [61, 373] on link "RHD Property" at bounding box center [62, 372] width 75 height 11
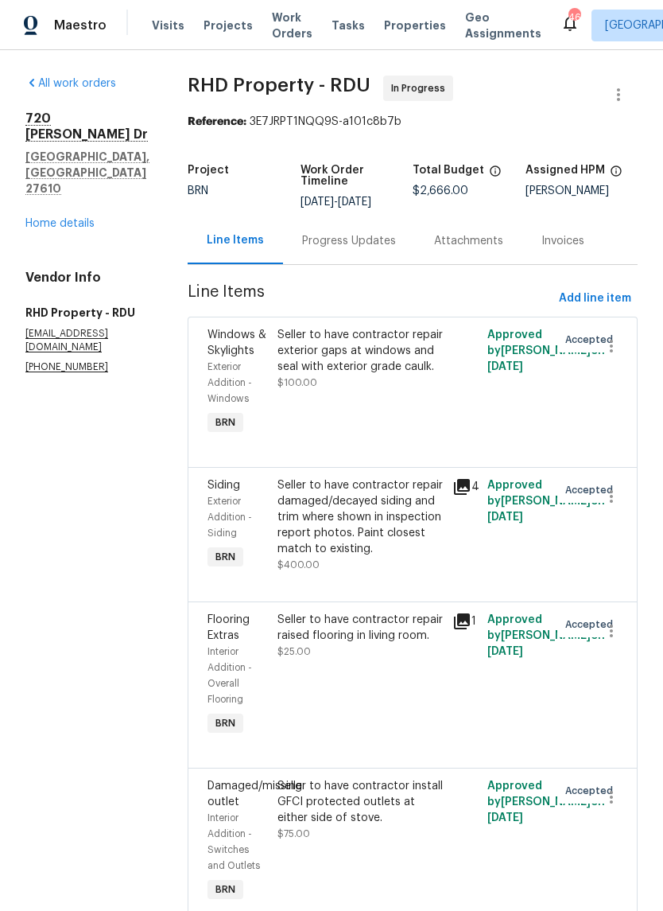
click at [398, 375] on div "Seller to have contractor repair exterior gaps at windows and seal with exterio…" at bounding box center [360, 351] width 165 height 48
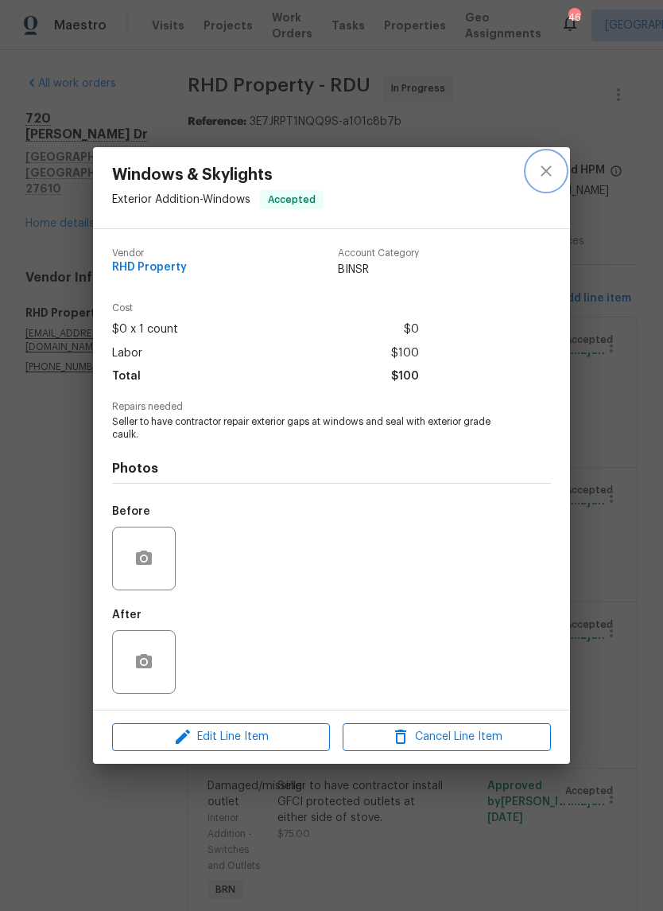
click at [550, 165] on icon "close" at bounding box center [546, 170] width 19 height 19
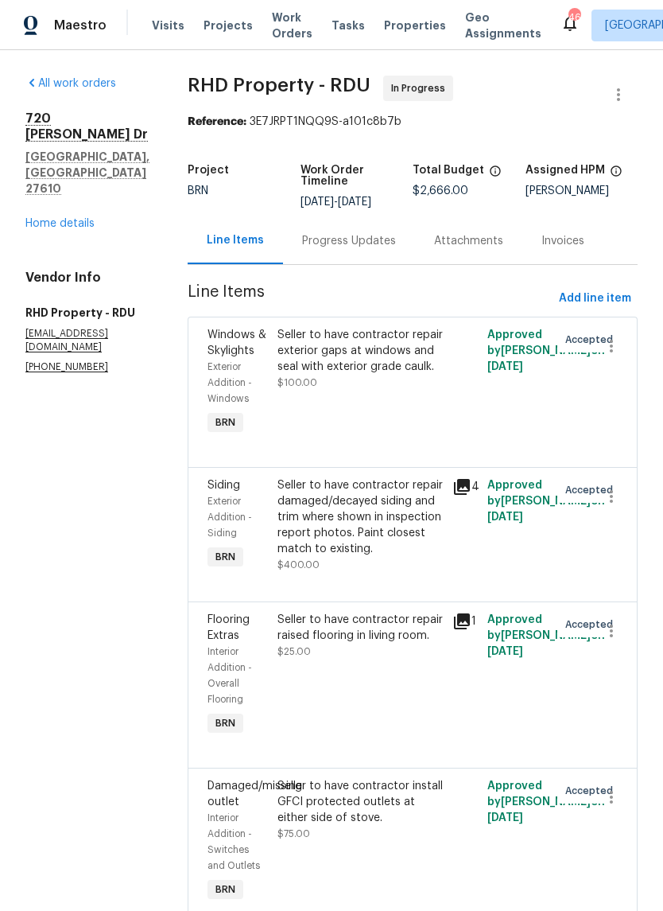
click at [401, 557] on div "Seller to have contractor repair damaged/decayed siding and trim where shown in…" at bounding box center [360, 517] width 165 height 80
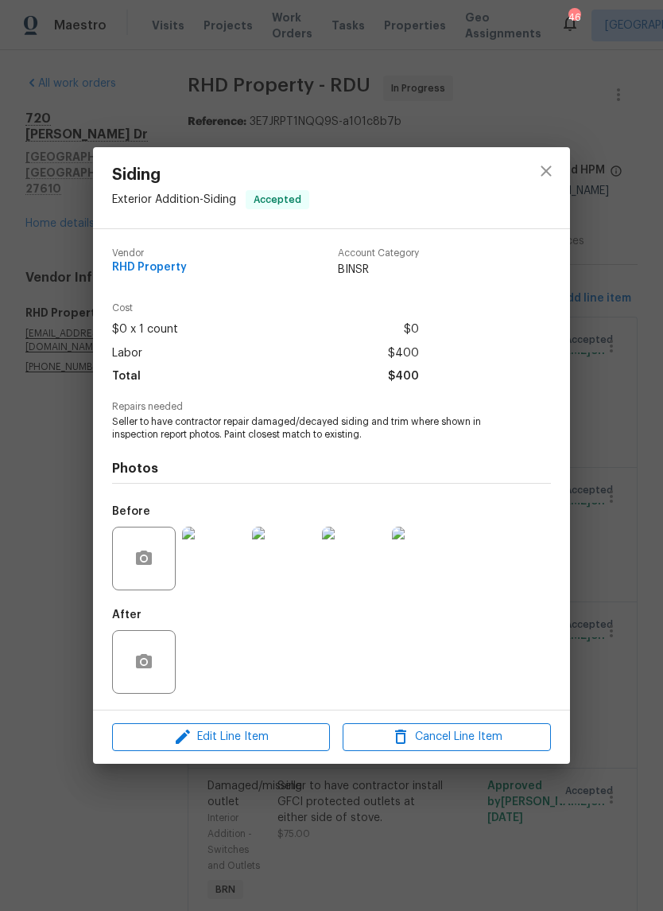
click at [220, 570] on img at bounding box center [214, 559] width 64 height 64
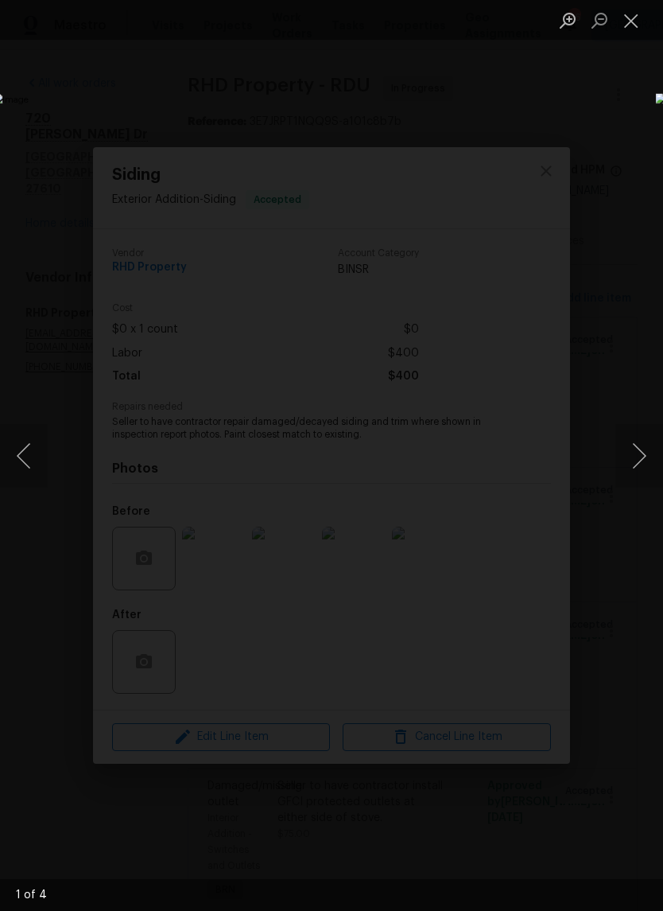
click at [647, 454] on button "Next image" at bounding box center [640, 456] width 48 height 64
click at [639, 449] on button "Next image" at bounding box center [640, 456] width 48 height 64
click at [641, 476] on button "Next image" at bounding box center [640, 456] width 48 height 64
click at [641, 473] on button "Next image" at bounding box center [640, 456] width 48 height 64
click at [644, 480] on button "Next image" at bounding box center [640, 456] width 48 height 64
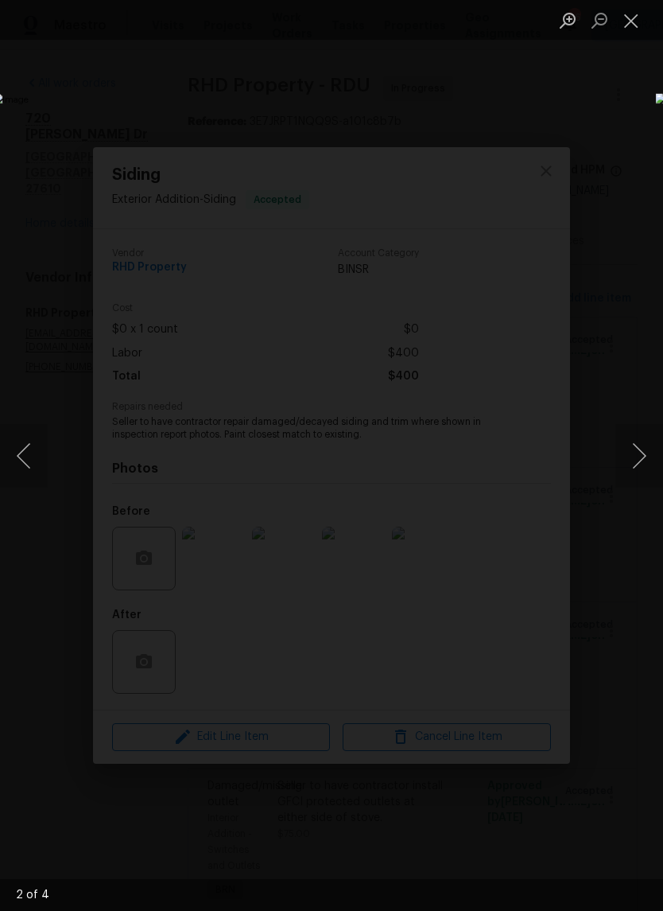
click at [640, 484] on button "Next image" at bounding box center [640, 456] width 48 height 64
click at [646, 480] on button "Next image" at bounding box center [640, 456] width 48 height 64
click at [647, 476] on button "Next image" at bounding box center [640, 456] width 48 height 64
click at [640, 24] on button "Close lightbox" at bounding box center [632, 20] width 32 height 28
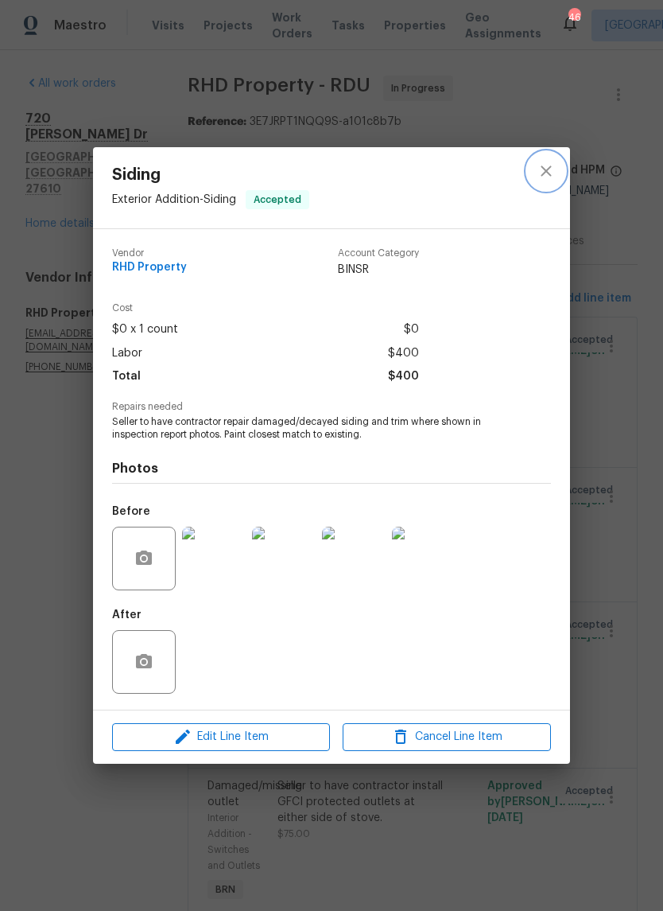
click at [538, 179] on icon "close" at bounding box center [546, 170] width 19 height 19
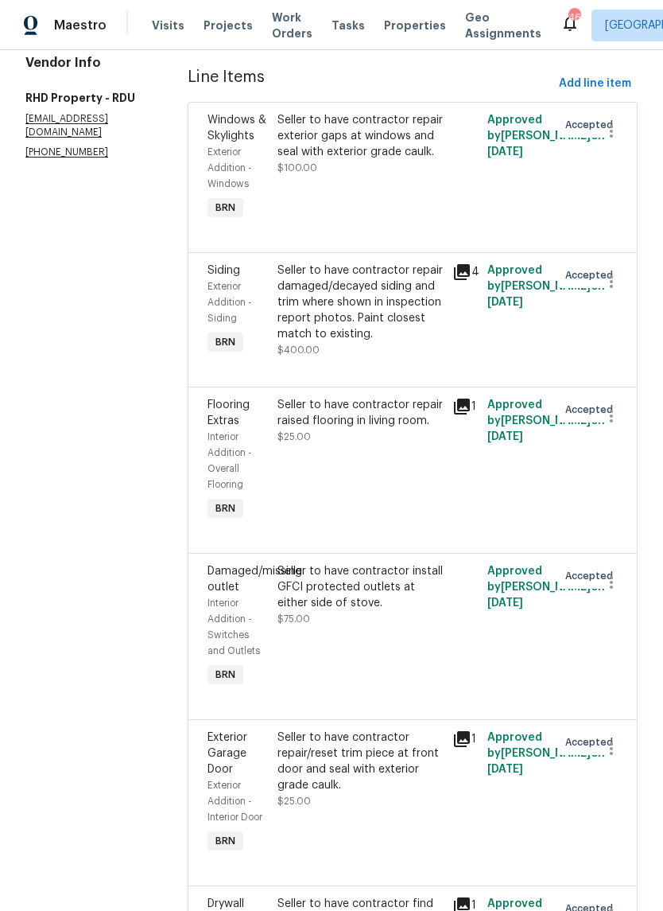
scroll to position [230, 0]
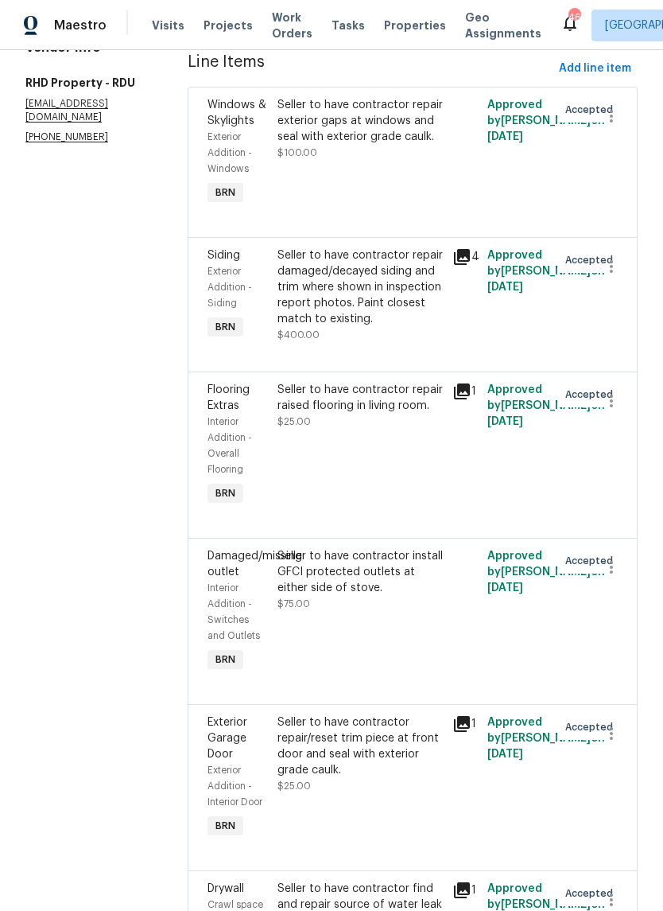
click at [418, 500] on div "Seller to have contractor repair raised flooring in living room. $25.00" at bounding box center [360, 445] width 175 height 137
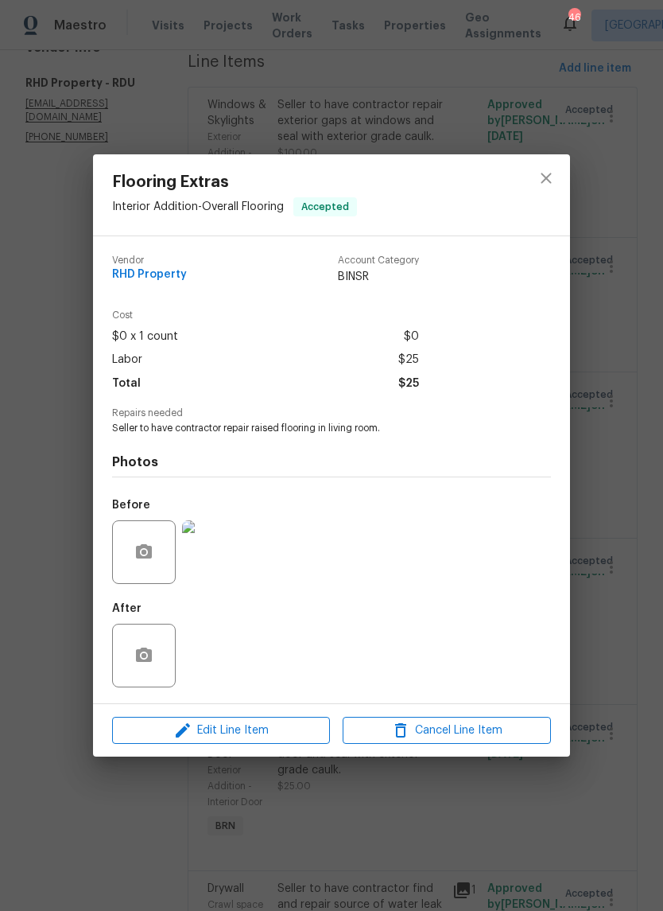
click at [230, 565] on img at bounding box center [214, 552] width 64 height 64
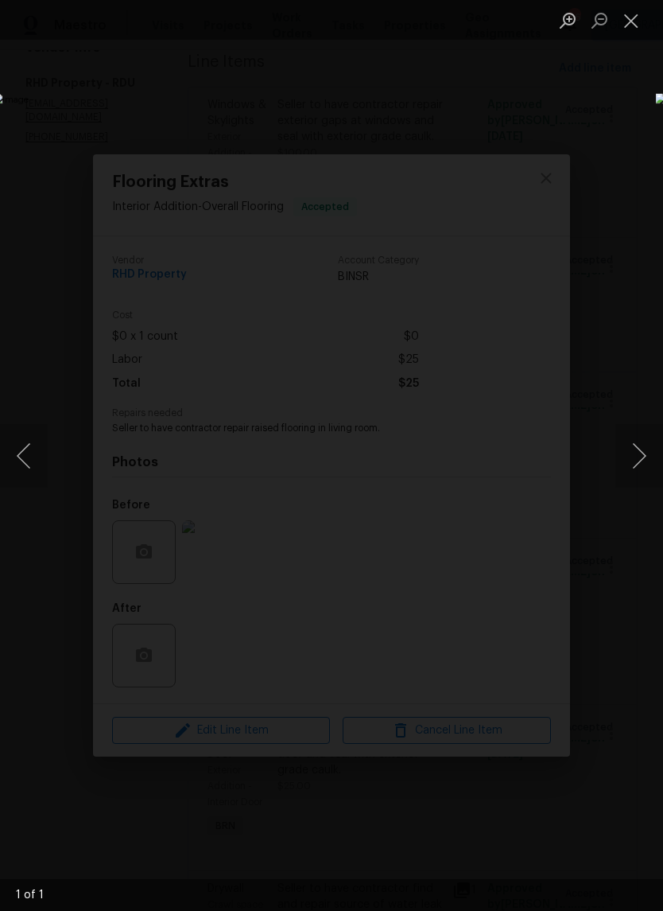
click at [635, 32] on button "Close lightbox" at bounding box center [632, 20] width 32 height 28
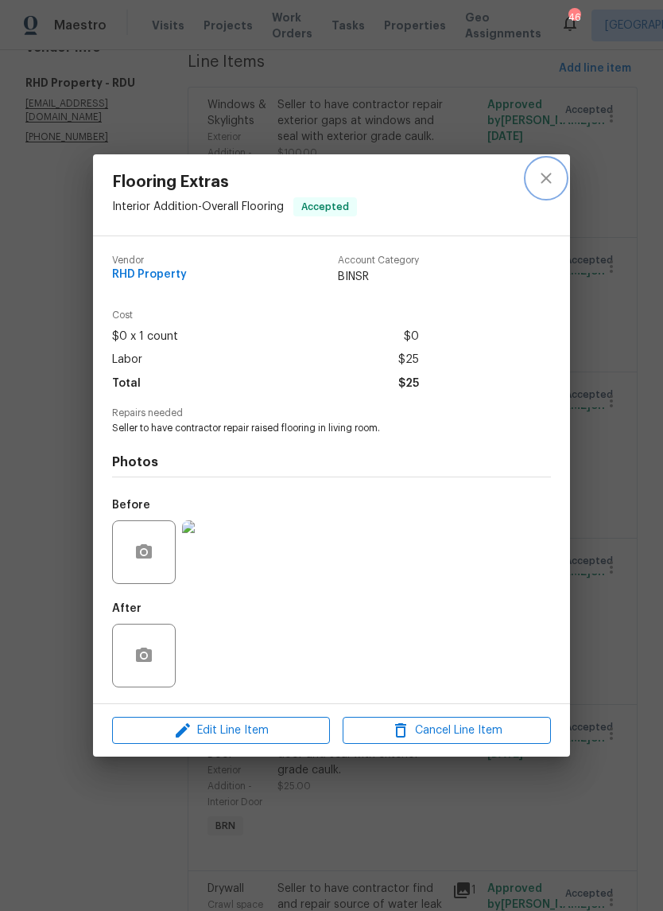
click at [553, 177] on icon "close" at bounding box center [546, 178] width 19 height 19
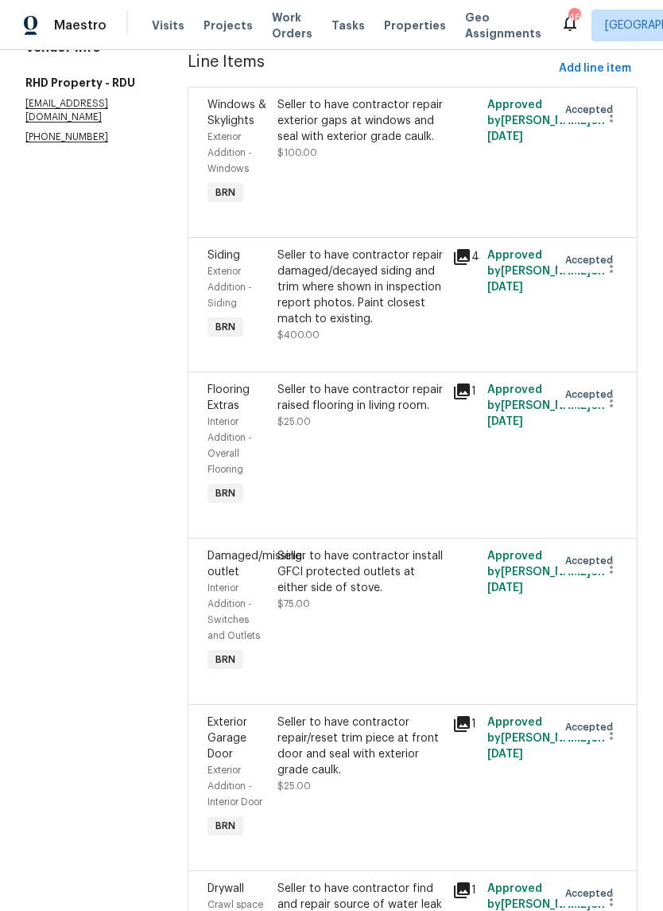
click at [434, 680] on div "Seller to have contractor install GFCI protected outlets at either side of stov…" at bounding box center [360, 611] width 175 height 137
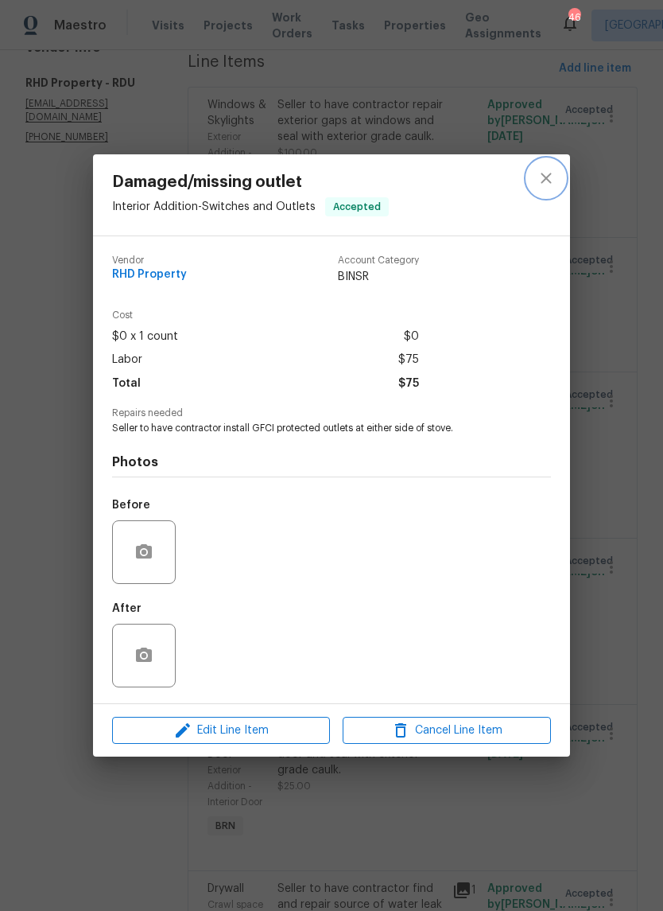
click at [540, 180] on icon "close" at bounding box center [546, 178] width 19 height 19
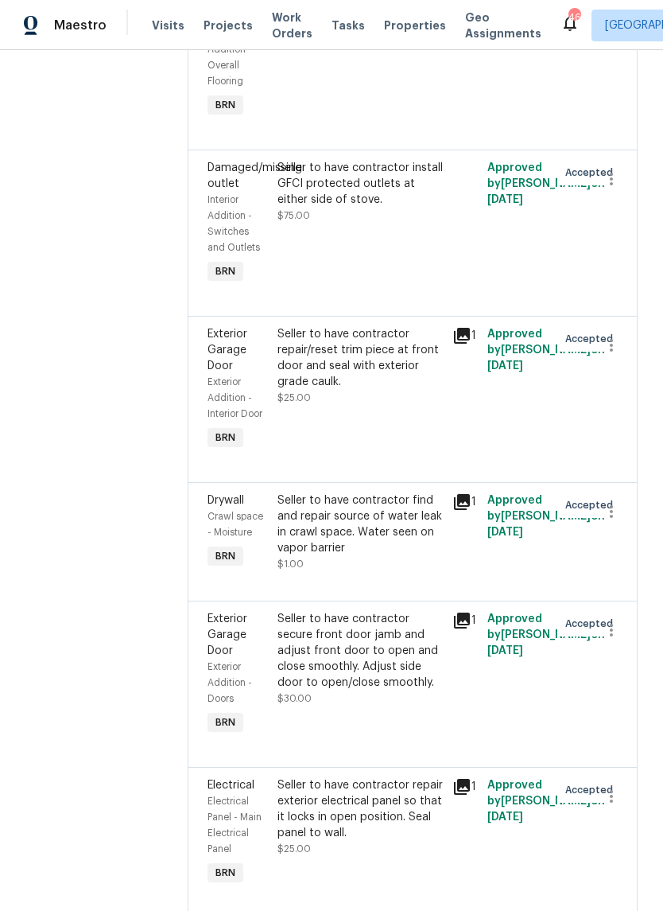
scroll to position [620, 0]
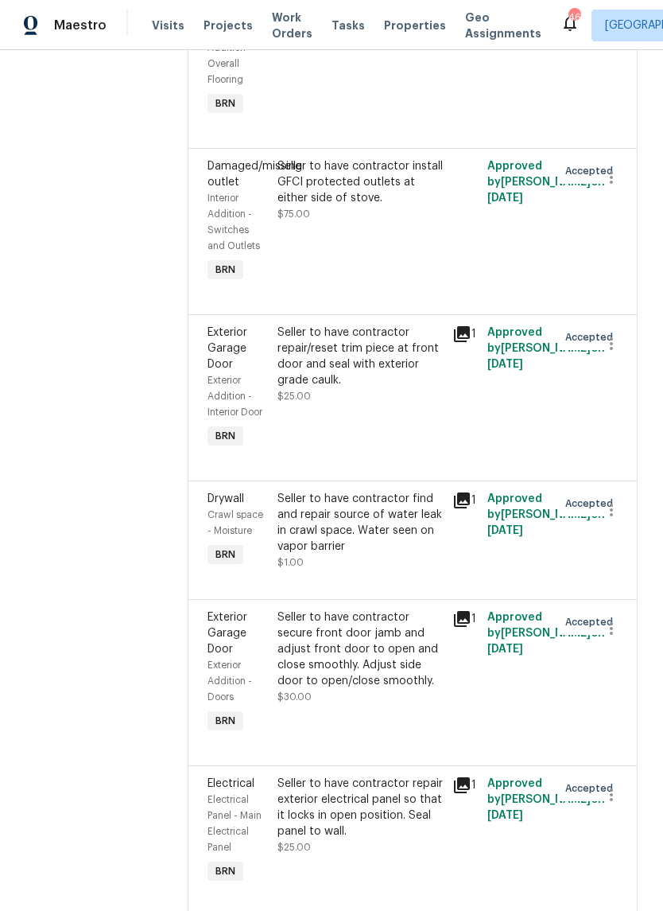
click at [398, 388] on div "Seller to have contractor repair/reset trim piece at front door and seal with e…" at bounding box center [360, 356] width 165 height 64
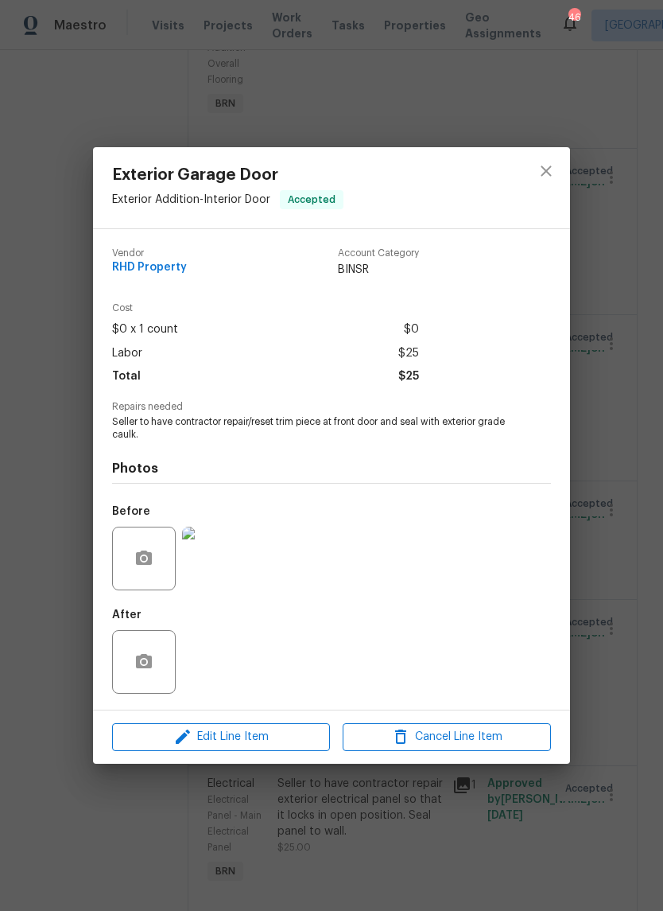
click at [234, 577] on img at bounding box center [214, 559] width 64 height 64
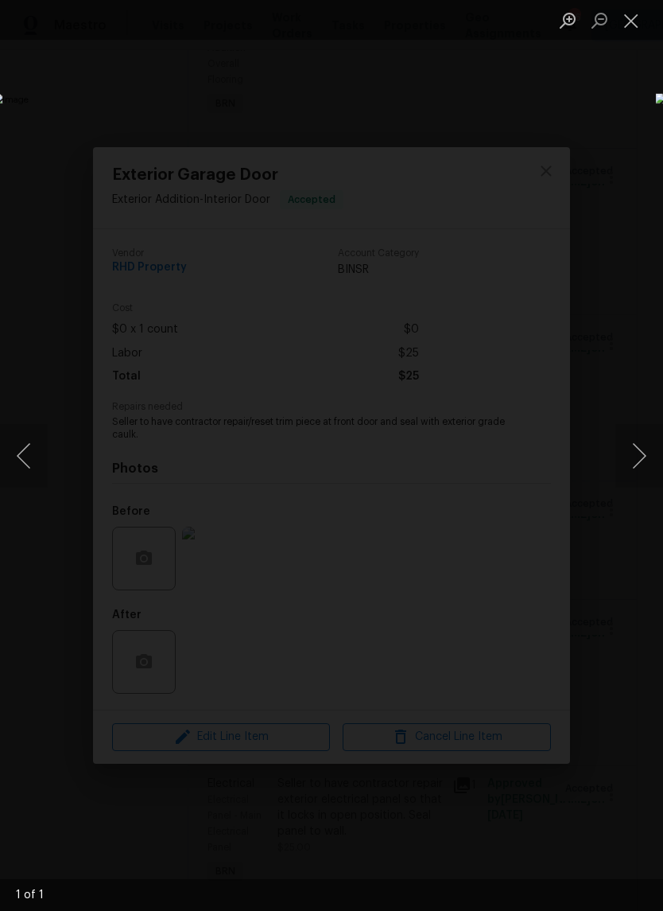
click at [643, 461] on button "Next image" at bounding box center [640, 456] width 48 height 64
click at [634, 22] on button "Close lightbox" at bounding box center [632, 20] width 32 height 28
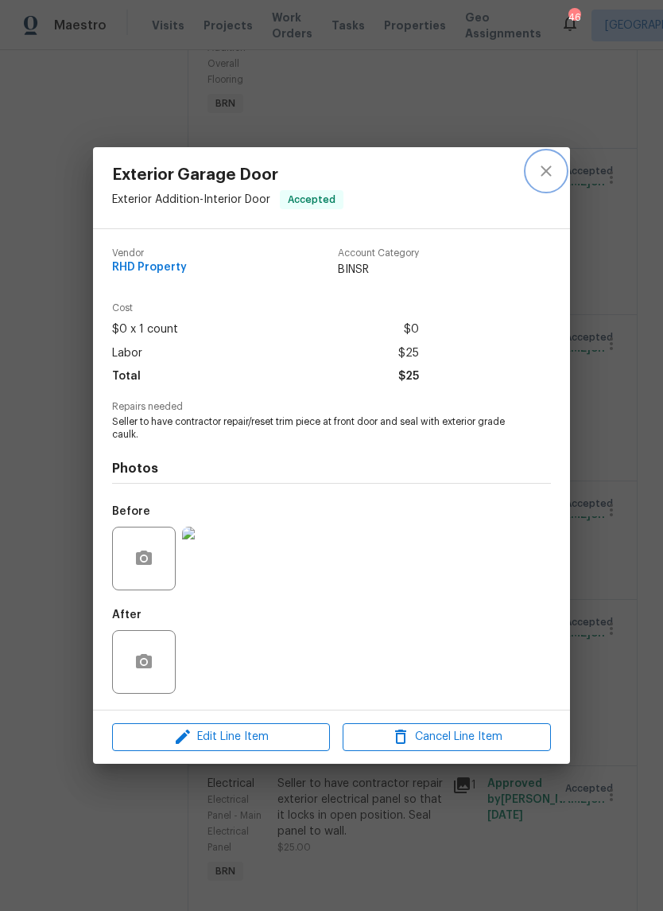
click at [554, 169] on icon "close" at bounding box center [546, 170] width 19 height 19
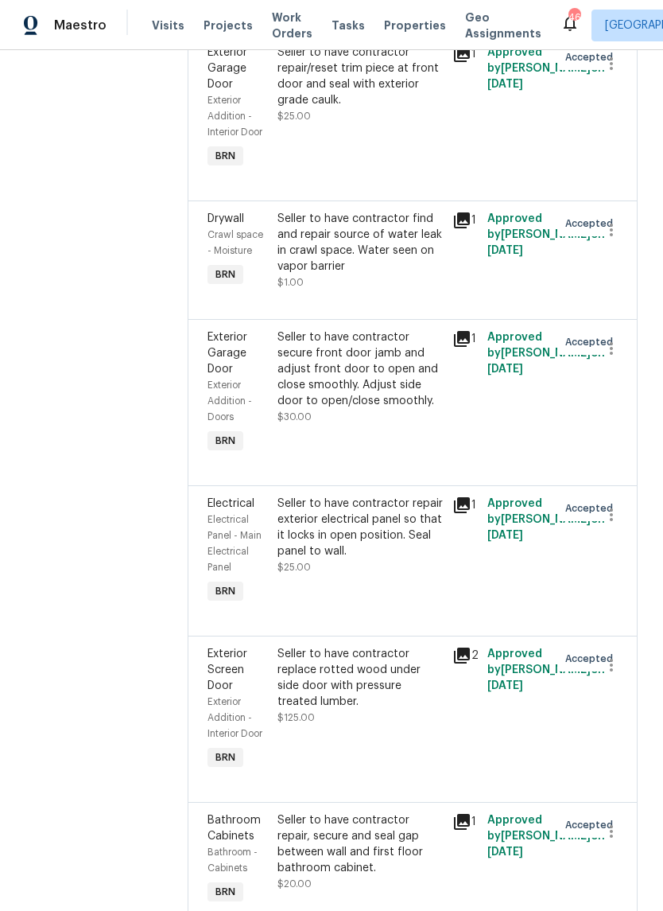
scroll to position [973, 0]
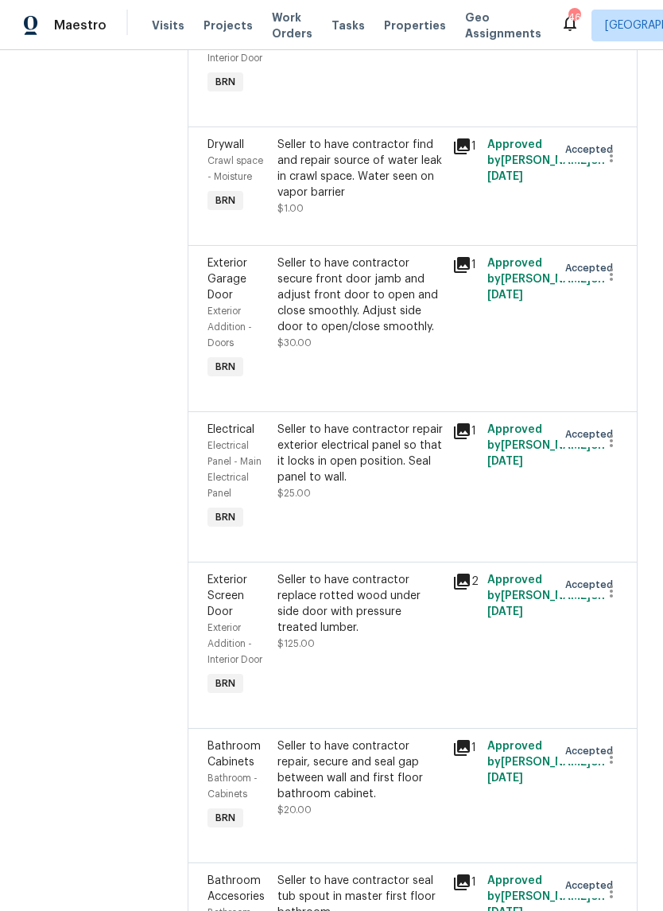
click at [407, 200] on div "Seller to have contractor find and repair source of water leak in crawl space. …" at bounding box center [360, 169] width 165 height 64
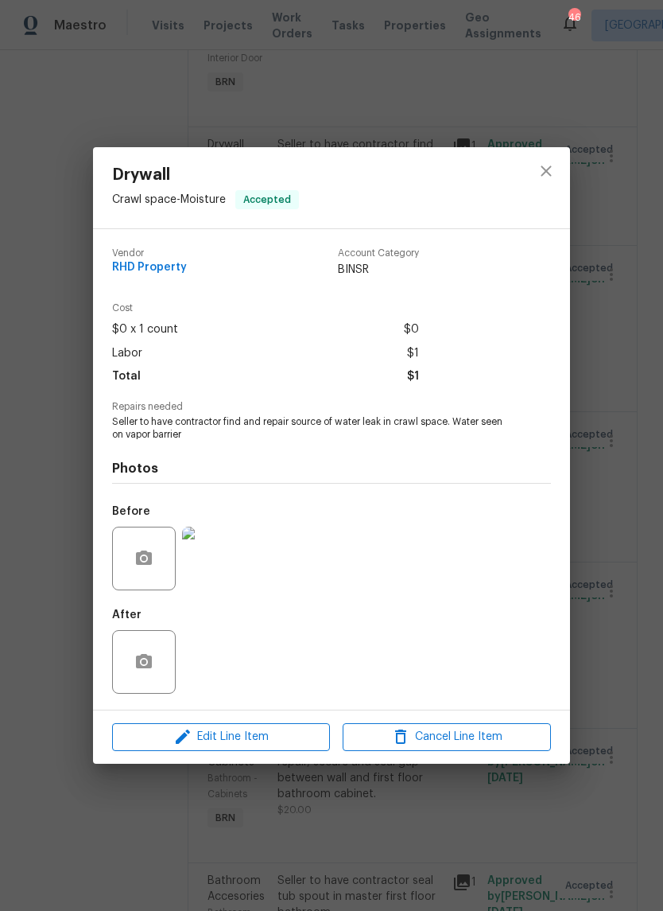
click at [225, 575] on img at bounding box center [214, 559] width 64 height 64
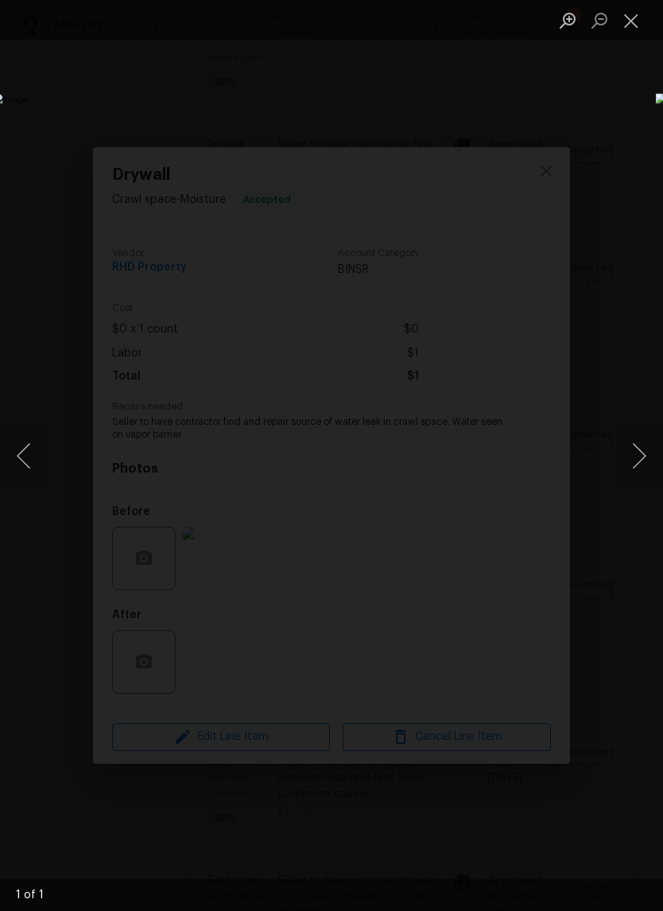
click at [635, 28] on button "Close lightbox" at bounding box center [632, 20] width 32 height 28
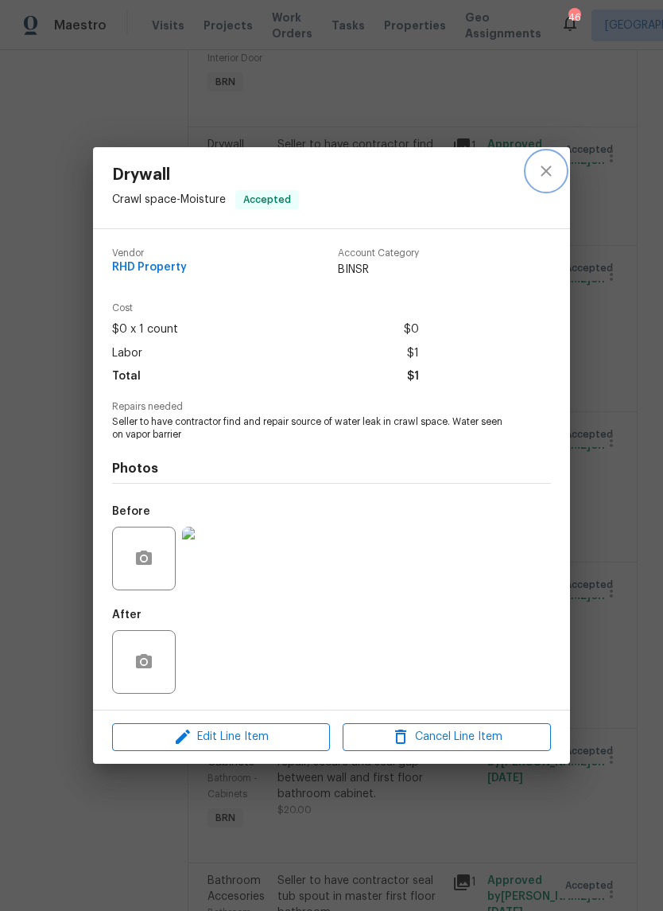
click at [546, 165] on icon "close" at bounding box center [546, 170] width 19 height 19
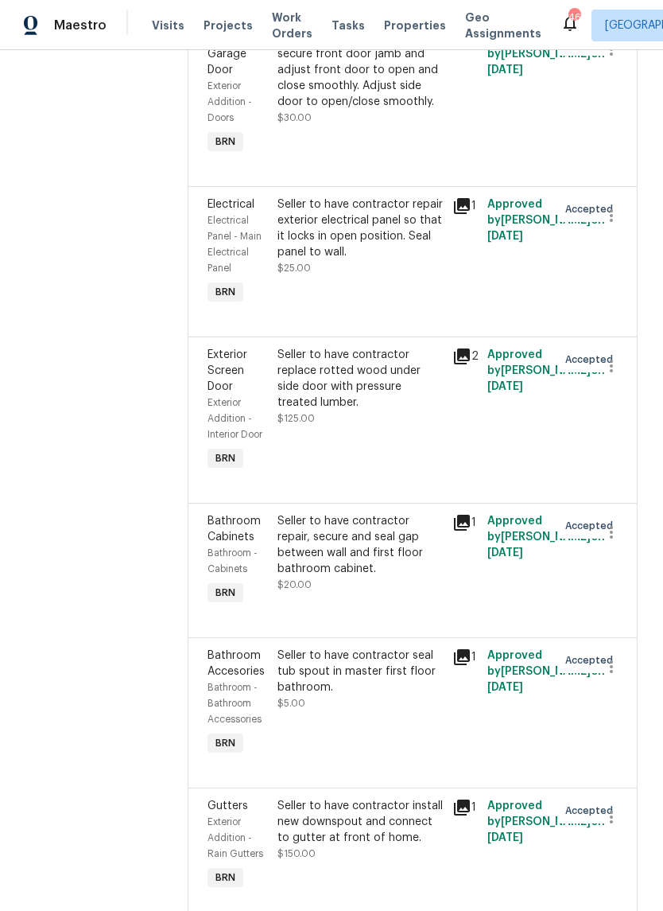
scroll to position [1252, 0]
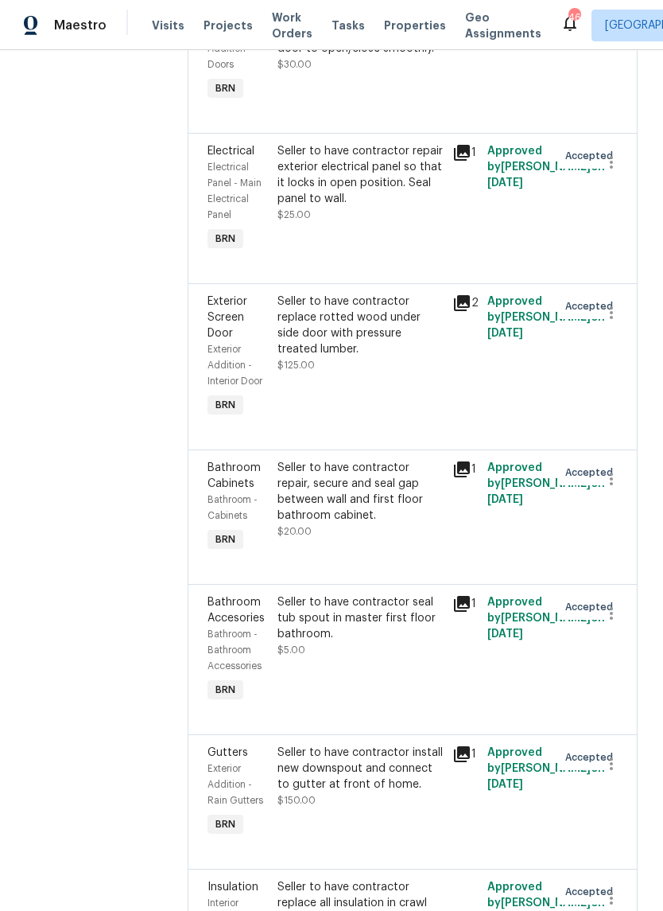
click at [406, 207] on div "Seller to have contractor repair exterior electrical panel so that it locks in …" at bounding box center [360, 175] width 165 height 64
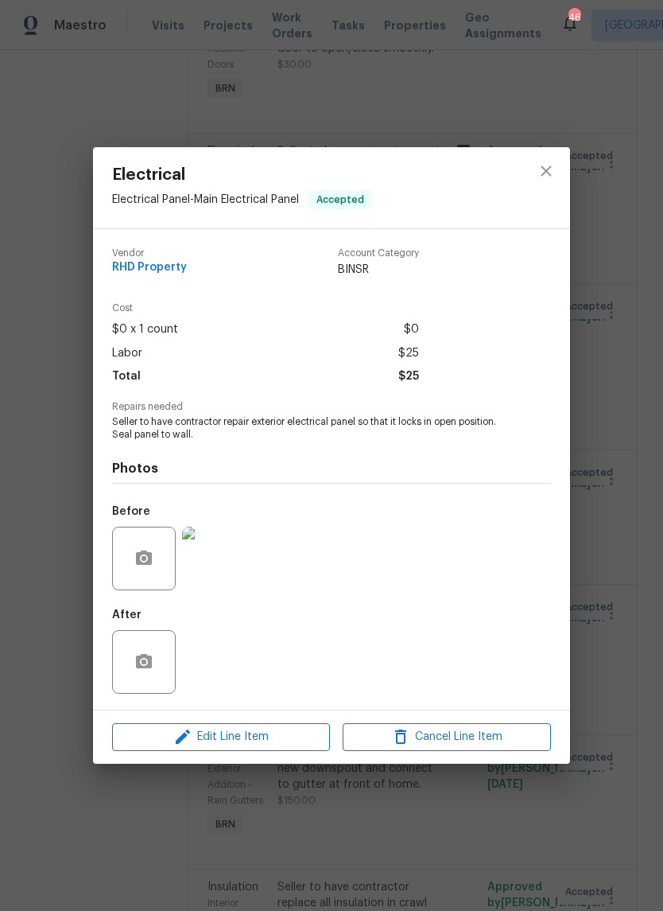
click at [225, 565] on img at bounding box center [214, 559] width 64 height 64
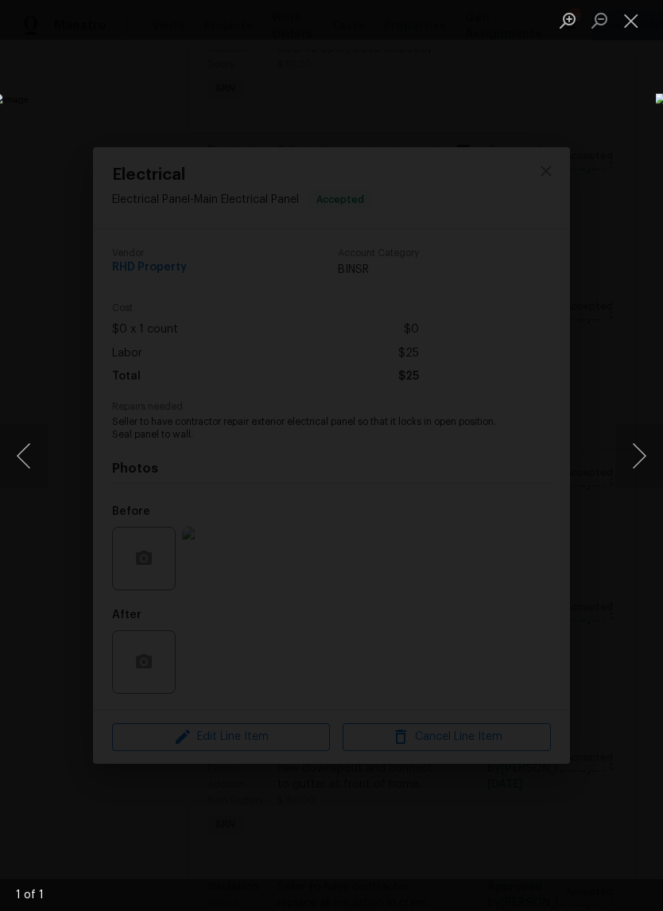
click at [631, 26] on button "Close lightbox" at bounding box center [632, 20] width 32 height 28
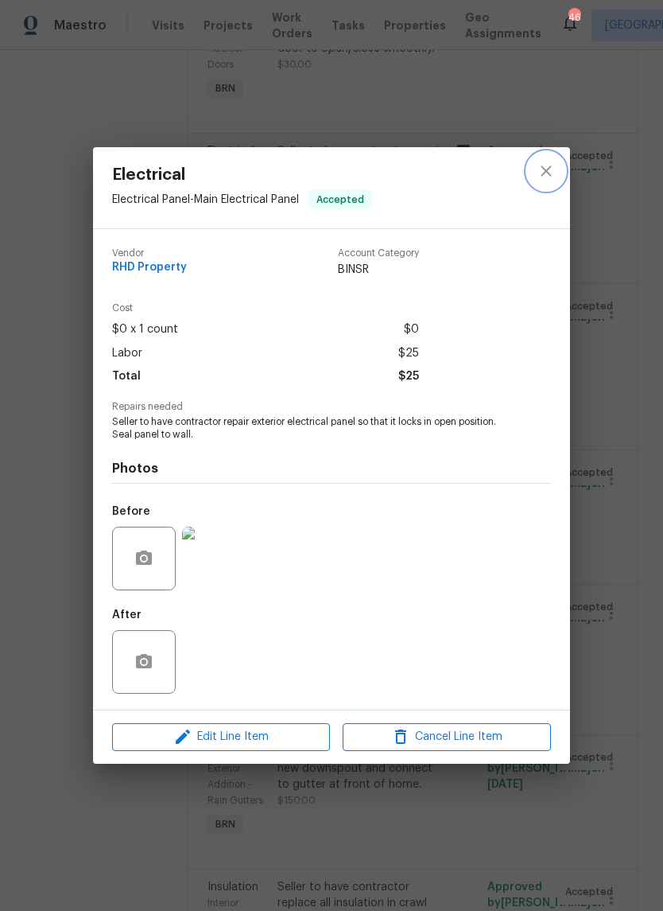
click at [545, 170] on icon "close" at bounding box center [546, 170] width 19 height 19
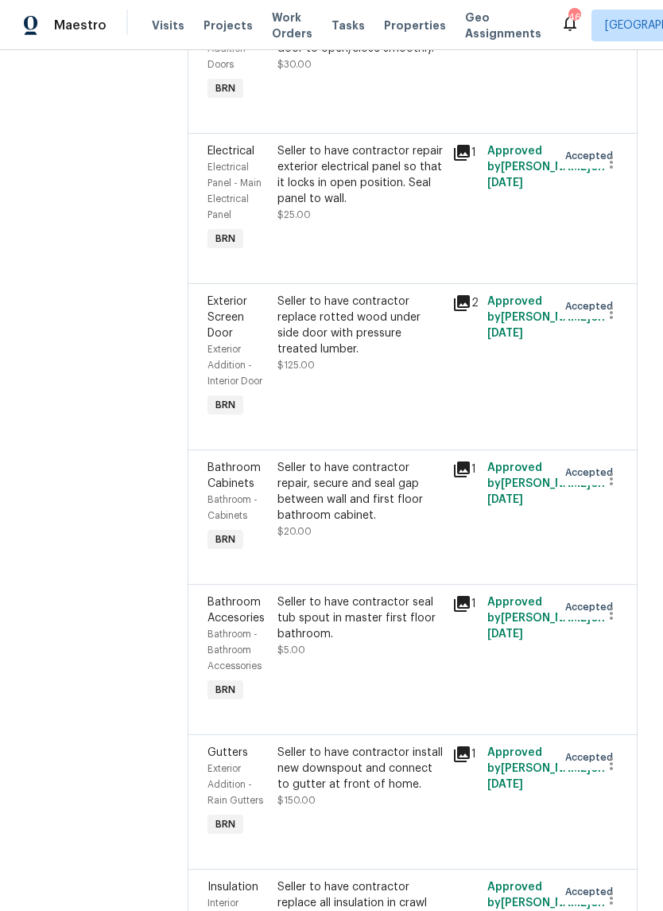
click at [422, 560] on div "Seller to have contractor repair, secure and seal gap between wall and first fl…" at bounding box center [360, 507] width 175 height 105
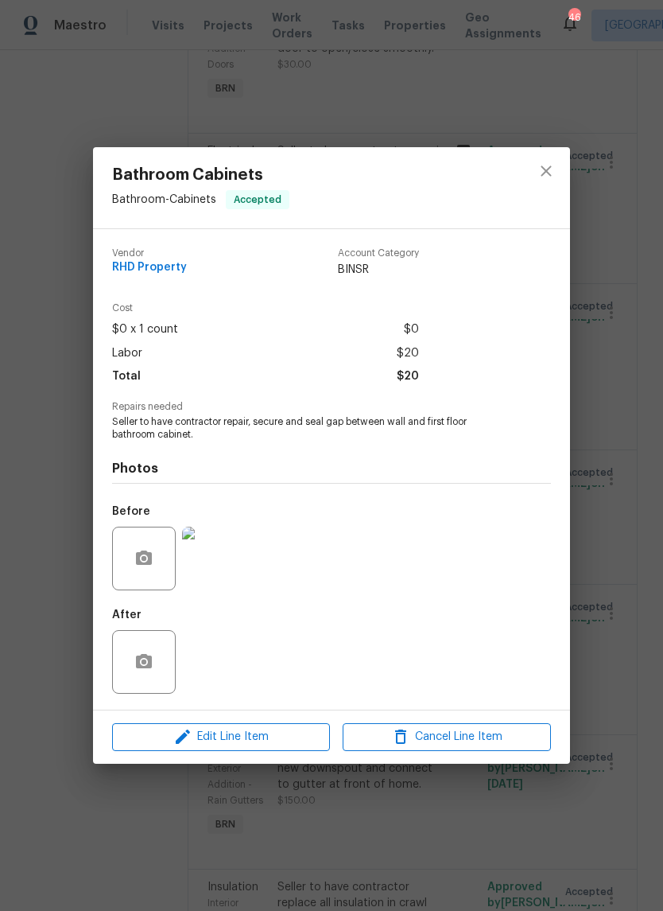
click at [234, 561] on img at bounding box center [214, 559] width 64 height 64
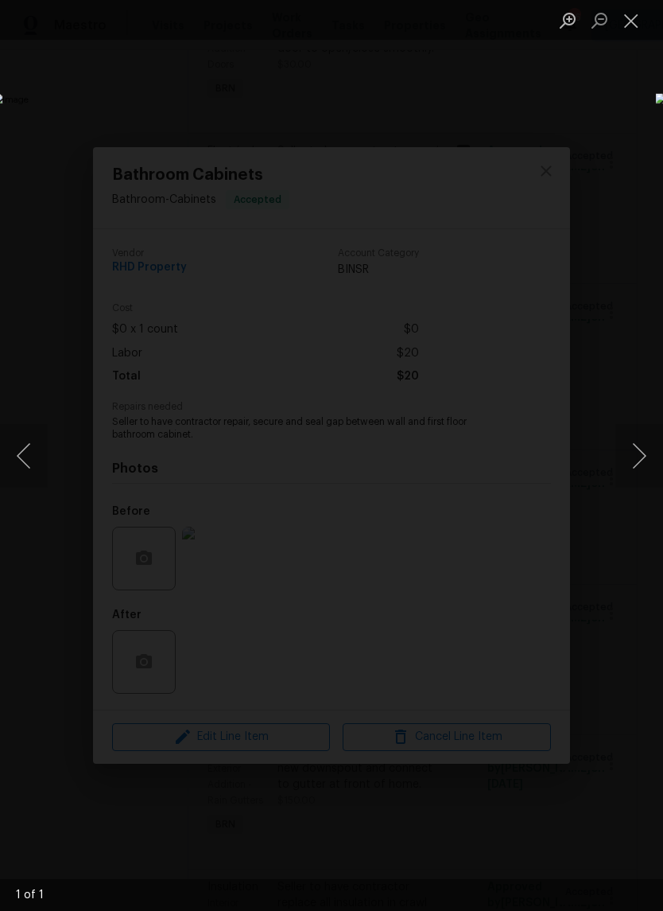
click at [636, 23] on button "Close lightbox" at bounding box center [632, 20] width 32 height 28
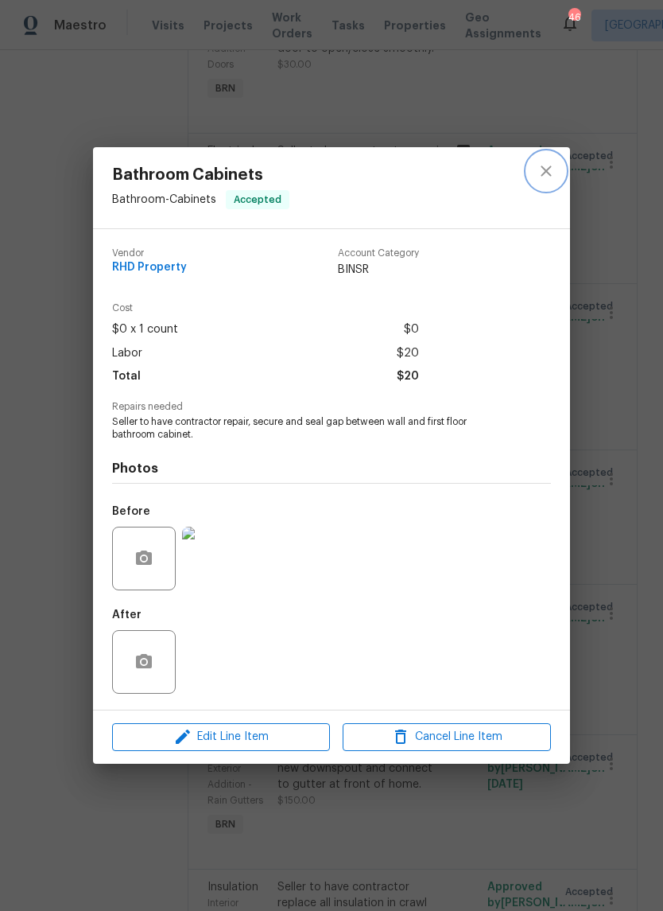
click at [541, 182] on button "close" at bounding box center [546, 171] width 38 height 38
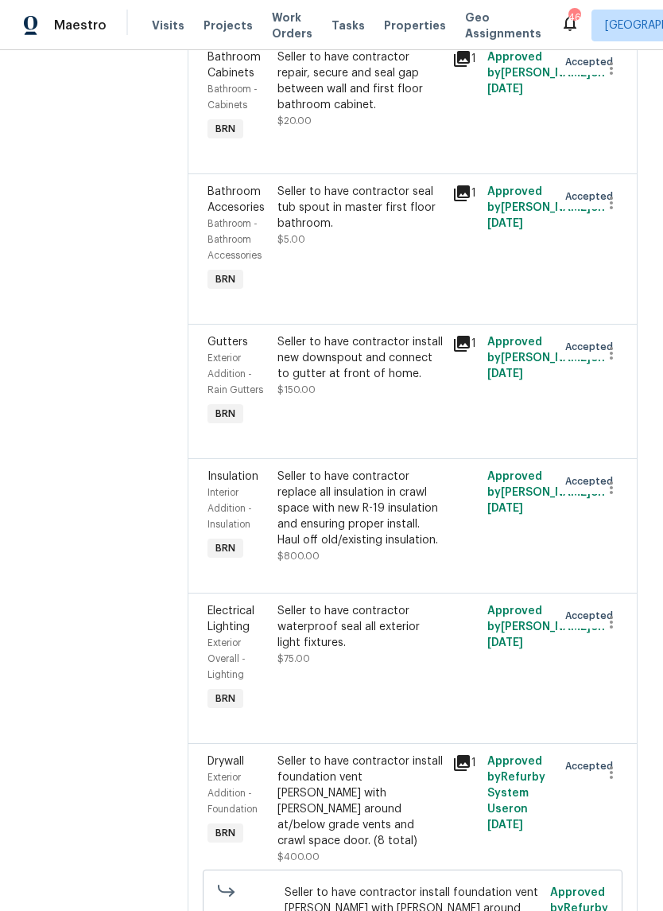
scroll to position [1663, 0]
click at [409, 299] on div "Seller to have contractor seal tub spout in master first floor bathroom. $5.00" at bounding box center [360, 238] width 175 height 121
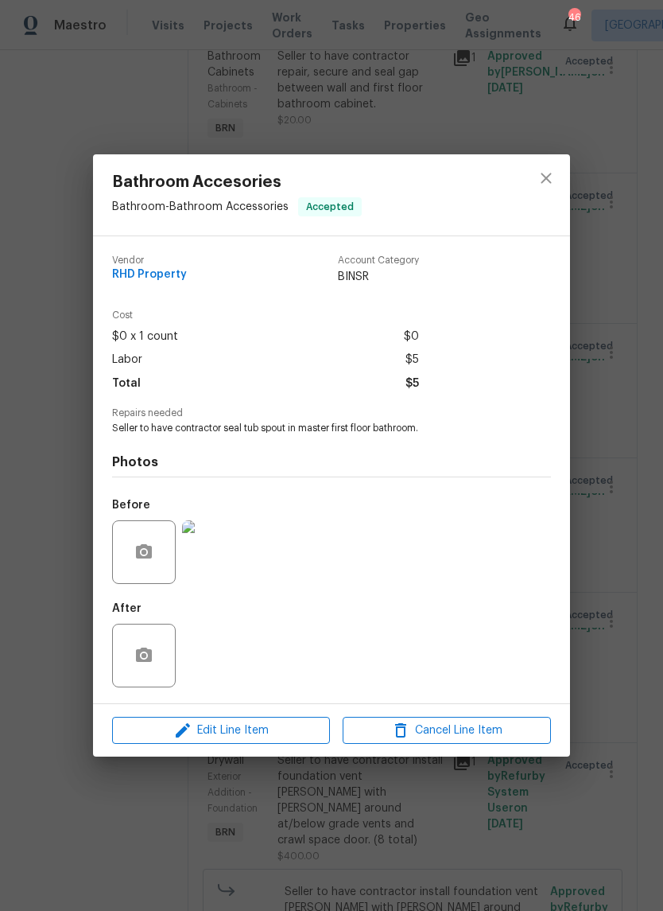
click at [243, 550] on img at bounding box center [214, 552] width 64 height 64
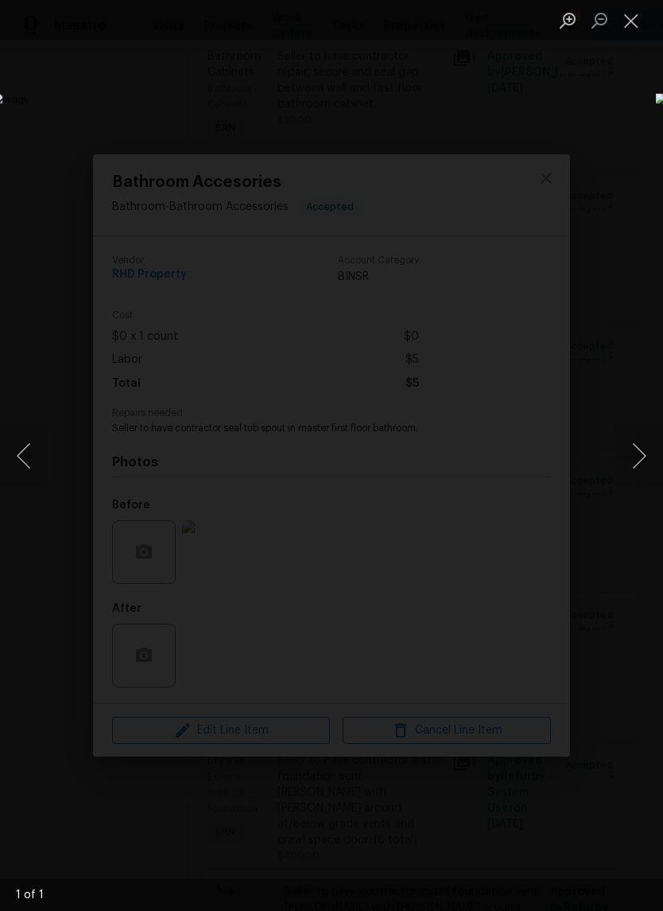
click at [642, 24] on button "Close lightbox" at bounding box center [632, 20] width 32 height 28
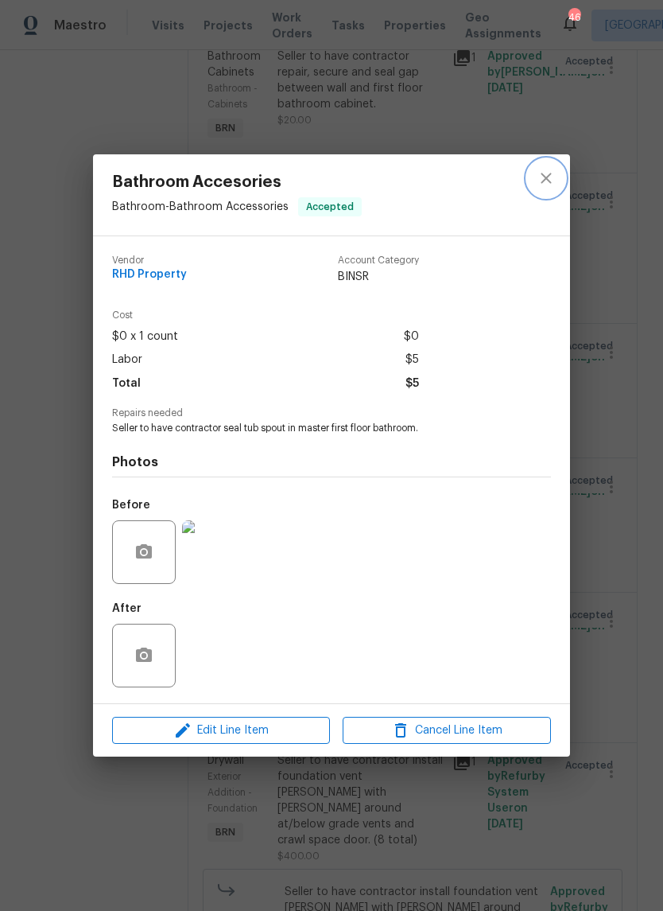
click at [550, 175] on icon "close" at bounding box center [546, 178] width 19 height 19
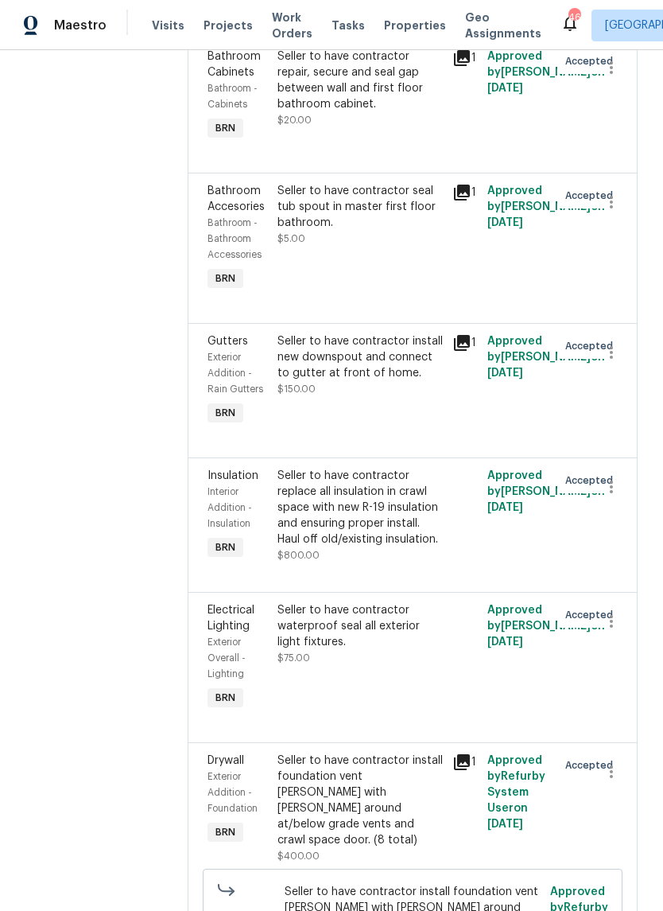
click at [439, 547] on div "Seller to have contractor replace all insulation in crawl space with new R-19 i…" at bounding box center [360, 508] width 165 height 80
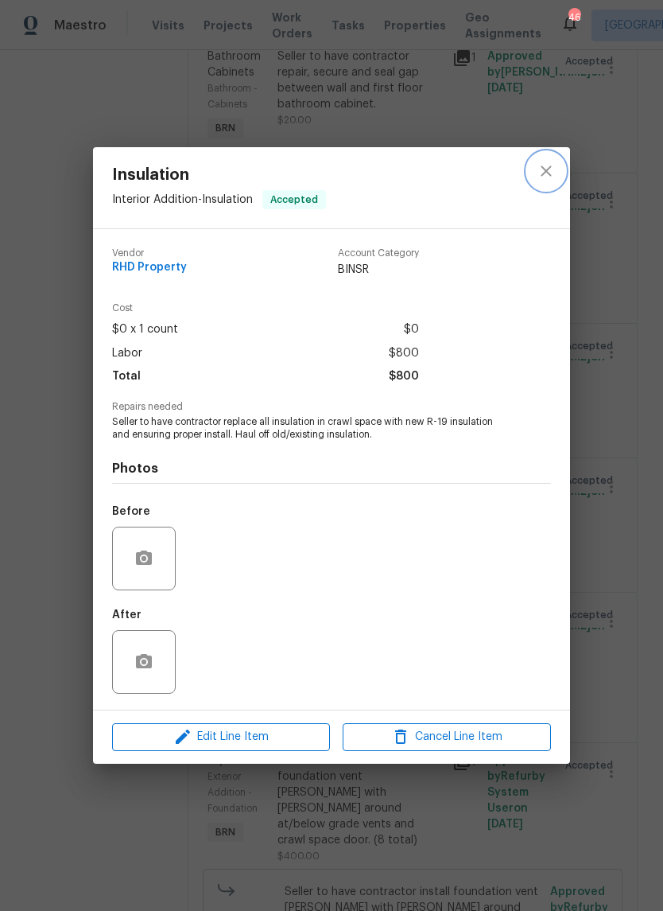
click at [550, 174] on icon "close" at bounding box center [546, 171] width 10 height 10
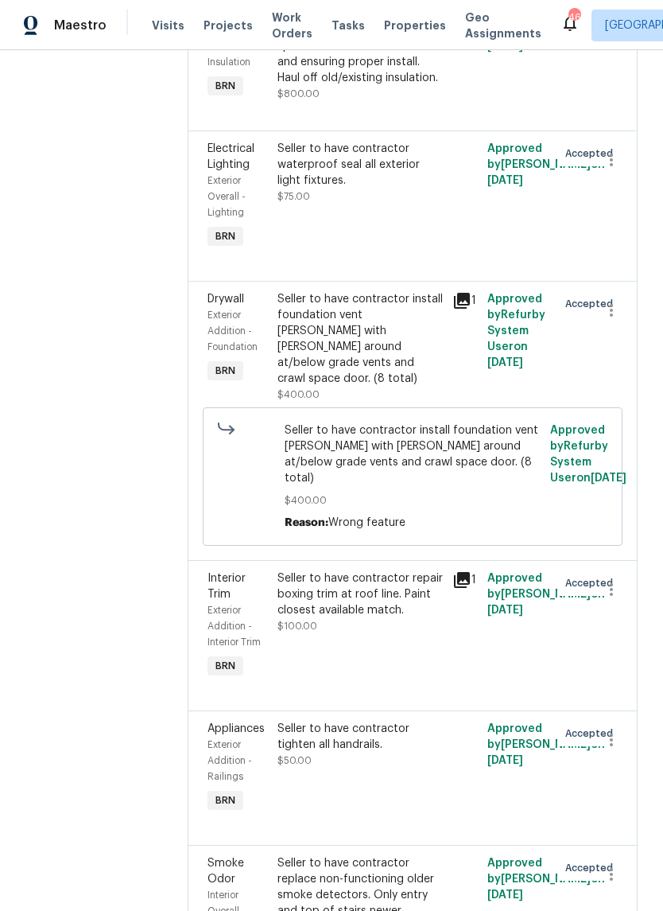
scroll to position [2127, 0]
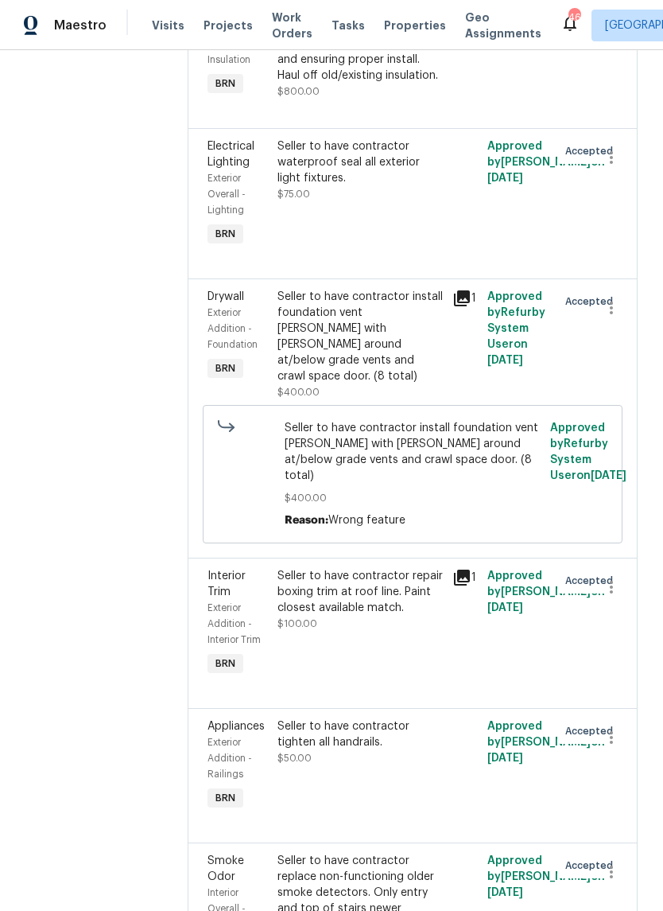
click at [402, 484] on span "Seller to have contractor install foundation vent wells with stone around at/be…" at bounding box center [413, 452] width 257 height 64
click at [407, 384] on div "Seller to have contractor install foundation vent wells with stone around at/be…" at bounding box center [360, 336] width 165 height 95
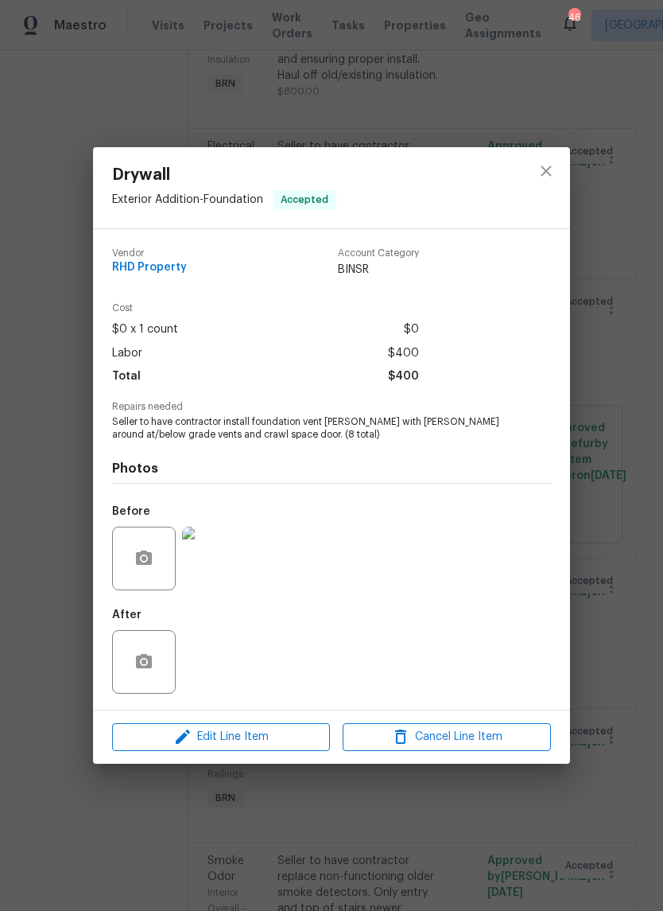
click at [237, 549] on img at bounding box center [214, 559] width 64 height 64
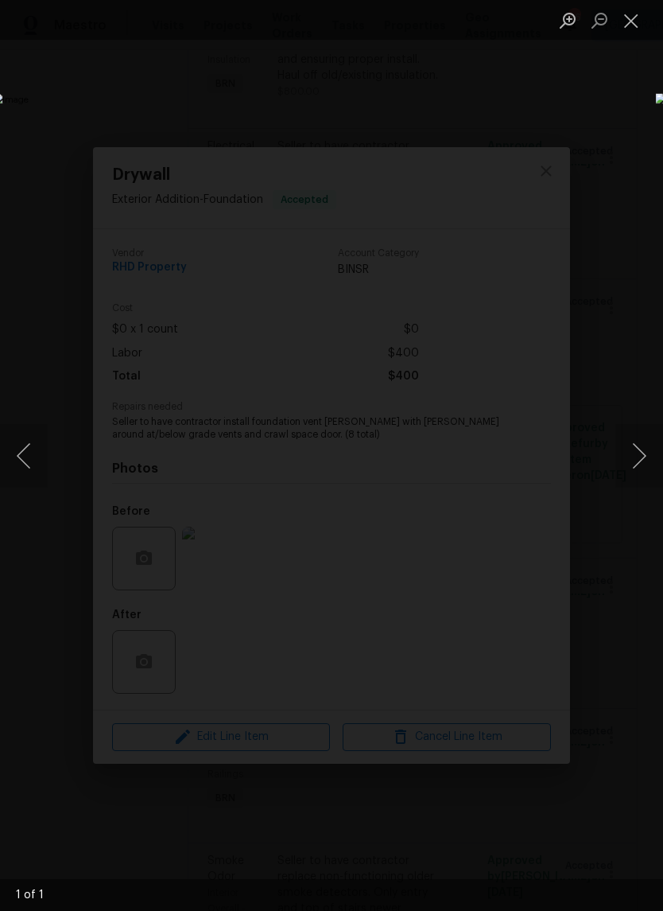
click at [635, 24] on button "Close lightbox" at bounding box center [632, 20] width 32 height 28
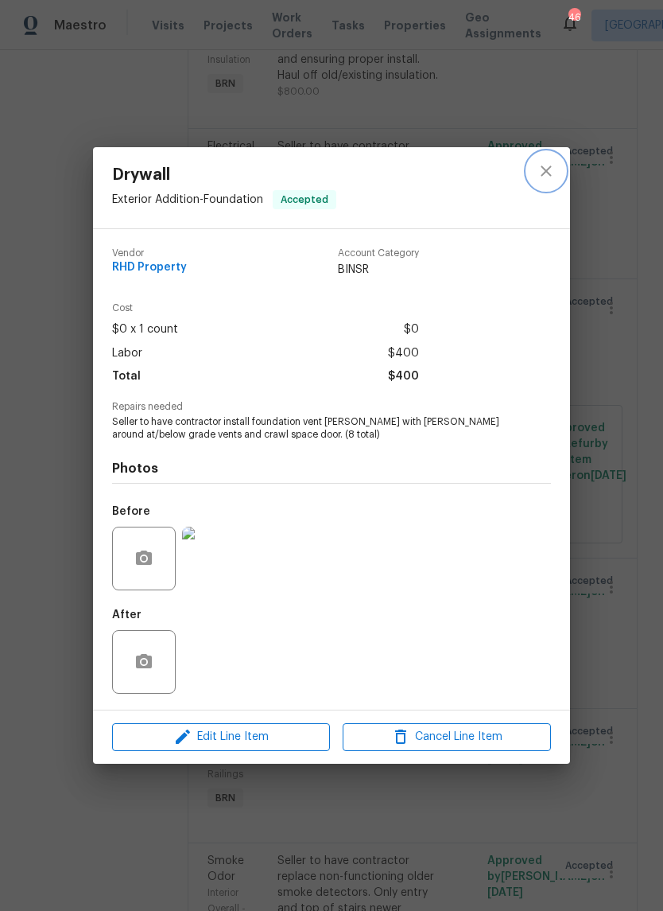
click at [551, 172] on icon "close" at bounding box center [546, 170] width 19 height 19
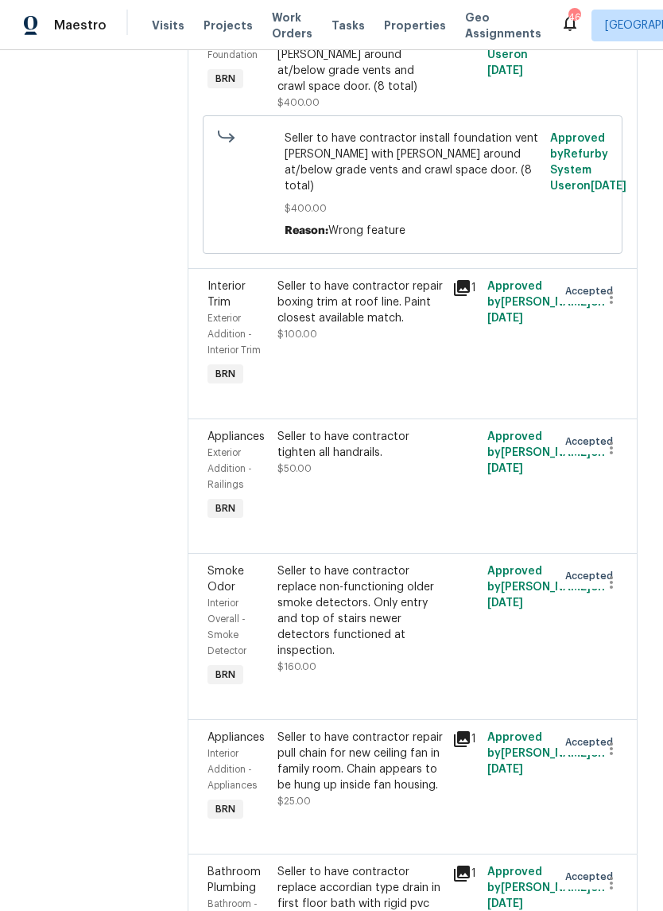
scroll to position [2495, 0]
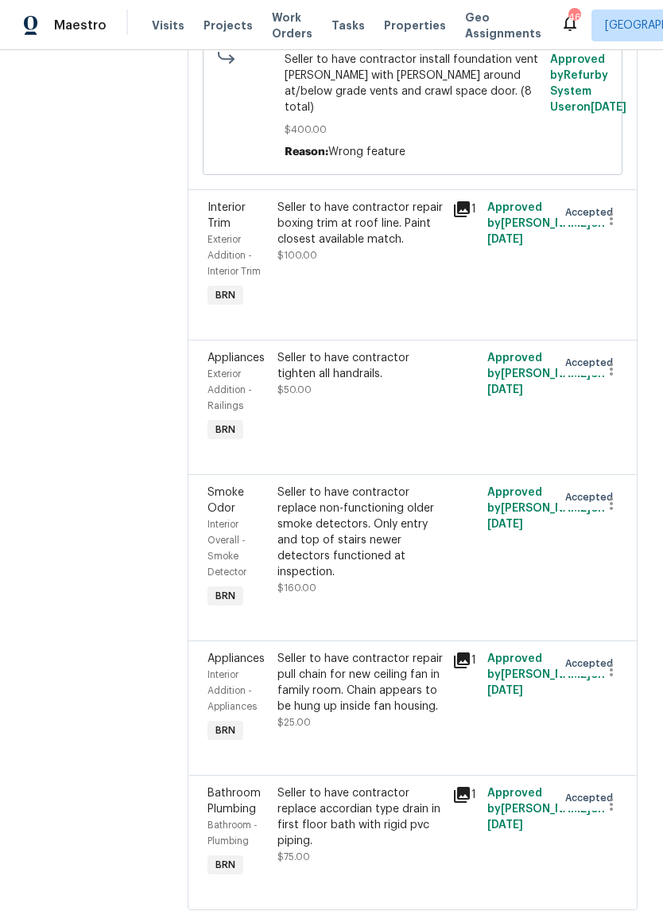
click at [429, 316] on div "Seller to have contractor repair boxing trim at roof line. Paint closest availa…" at bounding box center [360, 255] width 175 height 121
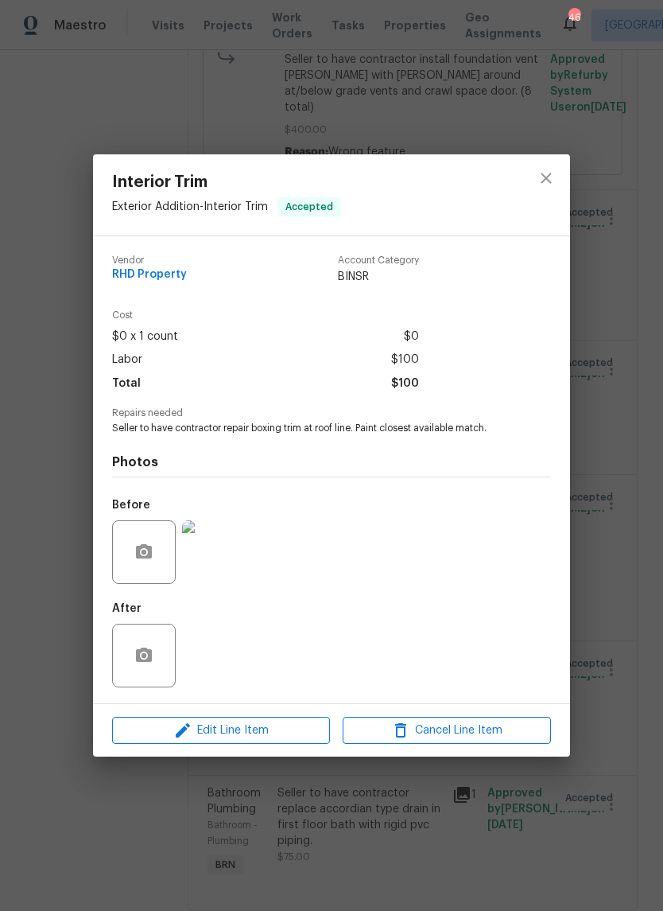
click at [235, 550] on img at bounding box center [214, 552] width 64 height 64
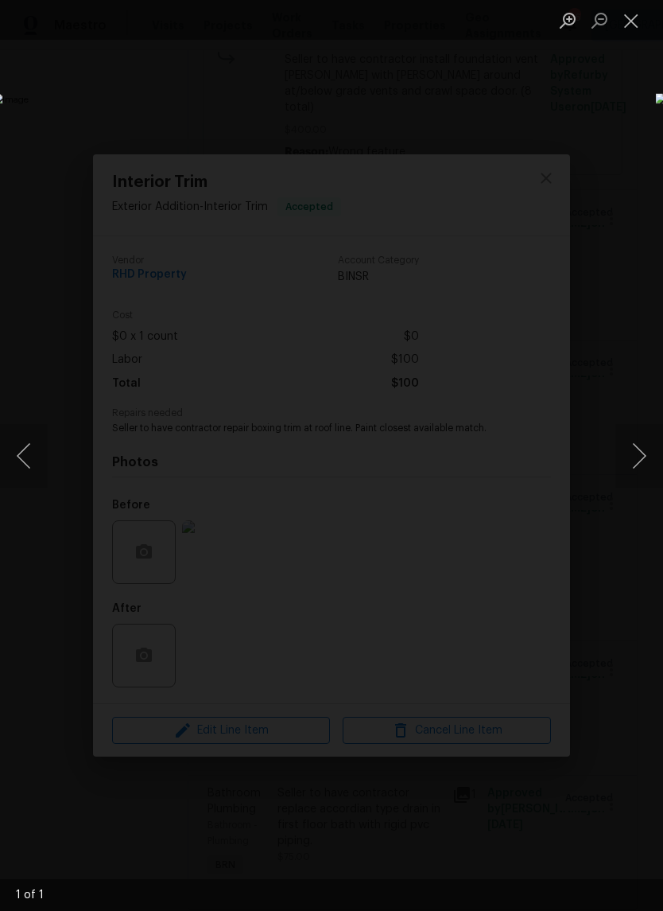
click at [638, 468] on button "Next image" at bounding box center [640, 456] width 48 height 64
click at [637, 23] on button "Close lightbox" at bounding box center [632, 20] width 32 height 28
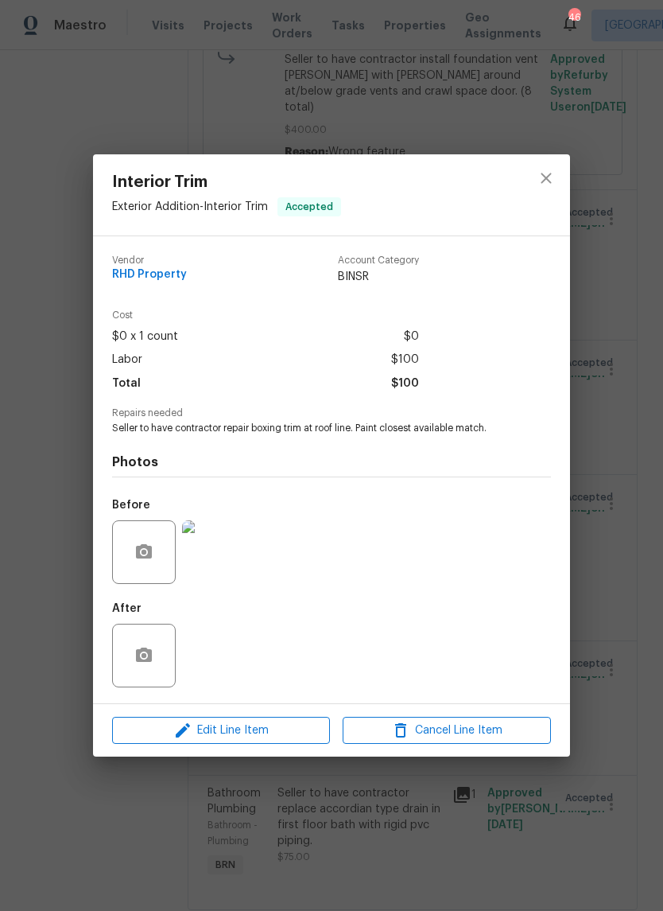
click at [627, 24] on div "Interior Trim Exterior Addition - Interior Trim Accepted Vendor RHD Property Ac…" at bounding box center [331, 455] width 663 height 911
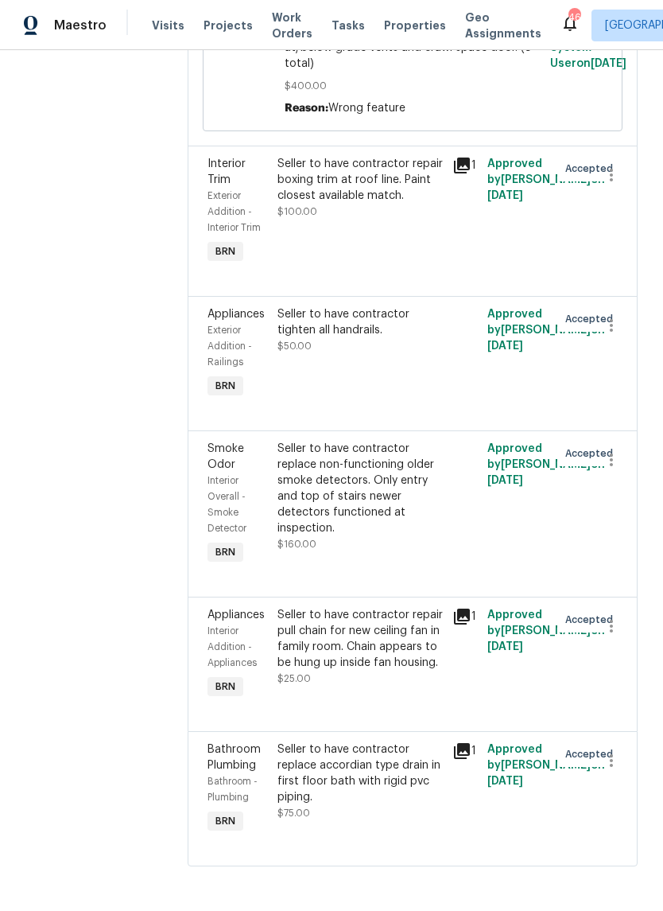
scroll to position [2623, 0]
click at [374, 536] on div "Seller to have contractor replace non-functioning older smoke detectors. Only e…" at bounding box center [360, 488] width 165 height 95
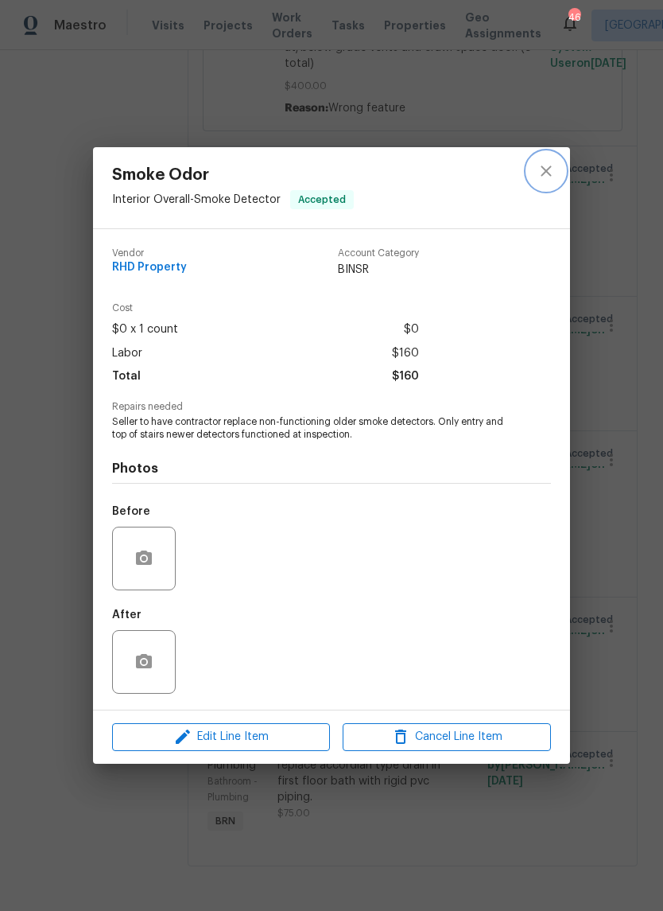
click at [546, 176] on icon "close" at bounding box center [546, 170] width 19 height 19
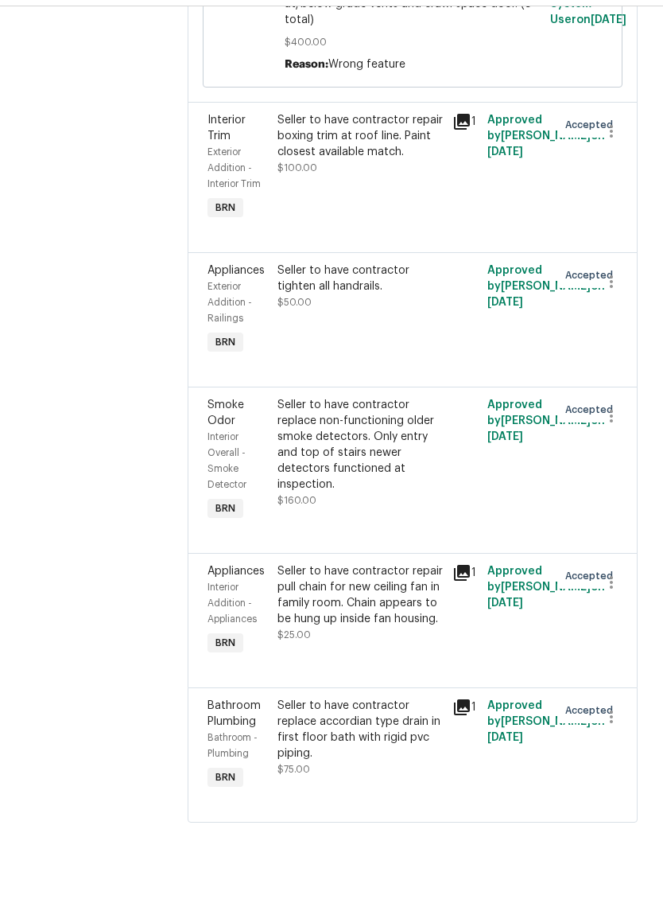
scroll to position [39, 0]
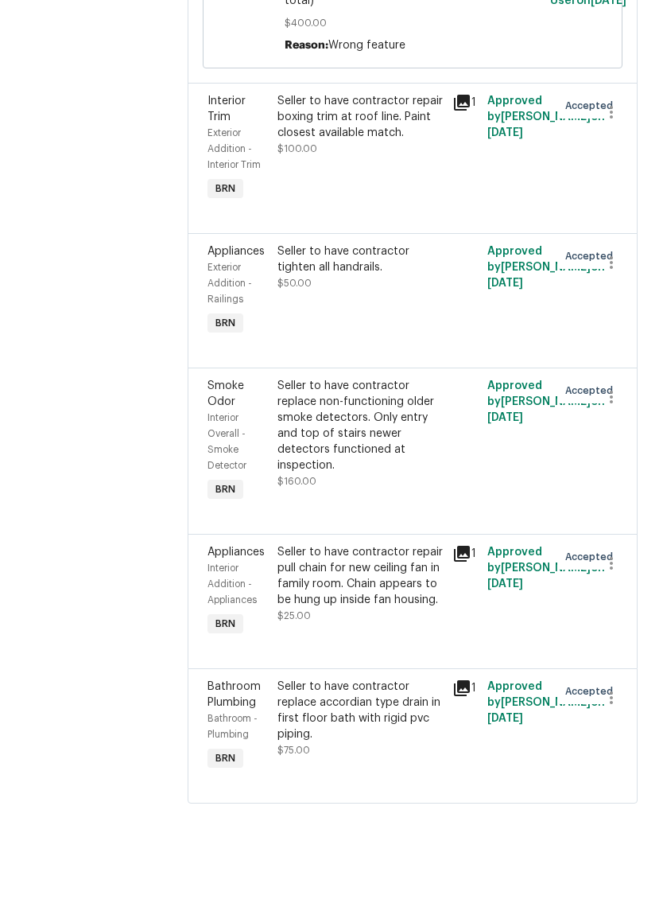
click at [402, 609] on div "Seller to have contractor repair pull chain for new ceiling fan in family room.…" at bounding box center [360, 639] width 165 height 64
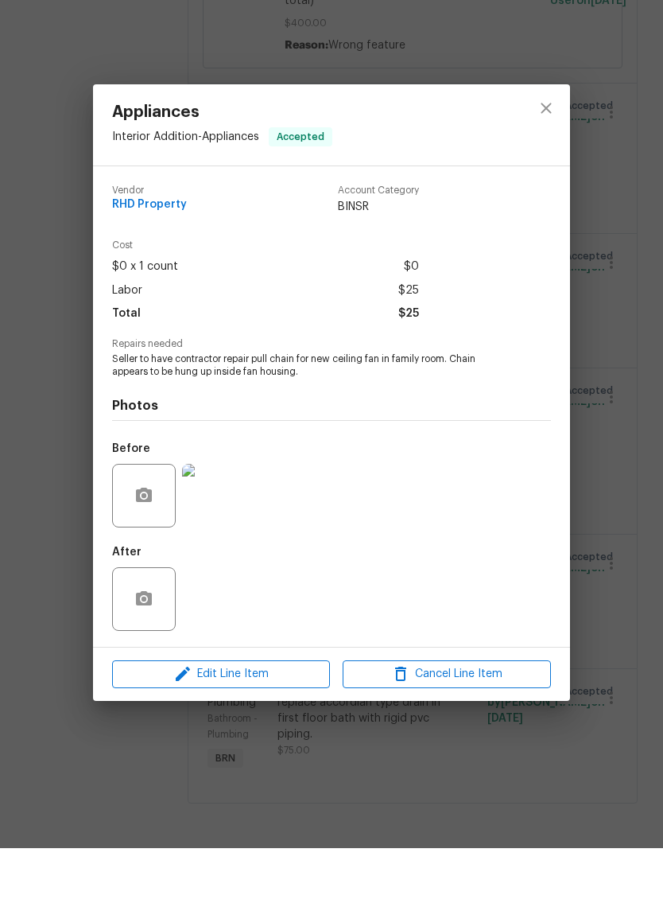
click at [232, 527] on img at bounding box center [214, 559] width 64 height 64
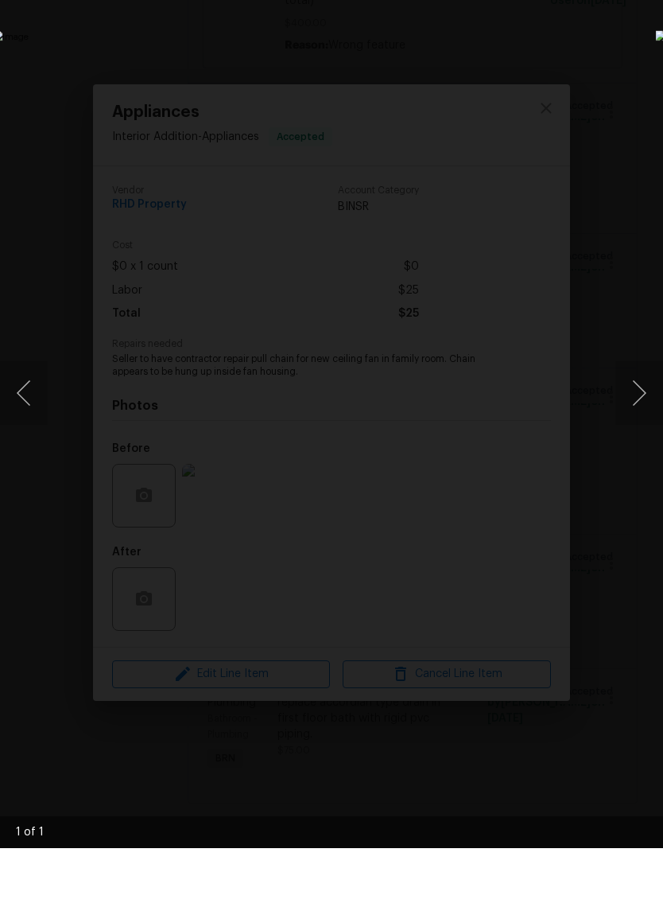
click at [632, 228] on div "Lightbox" at bounding box center [331, 455] width 663 height 911
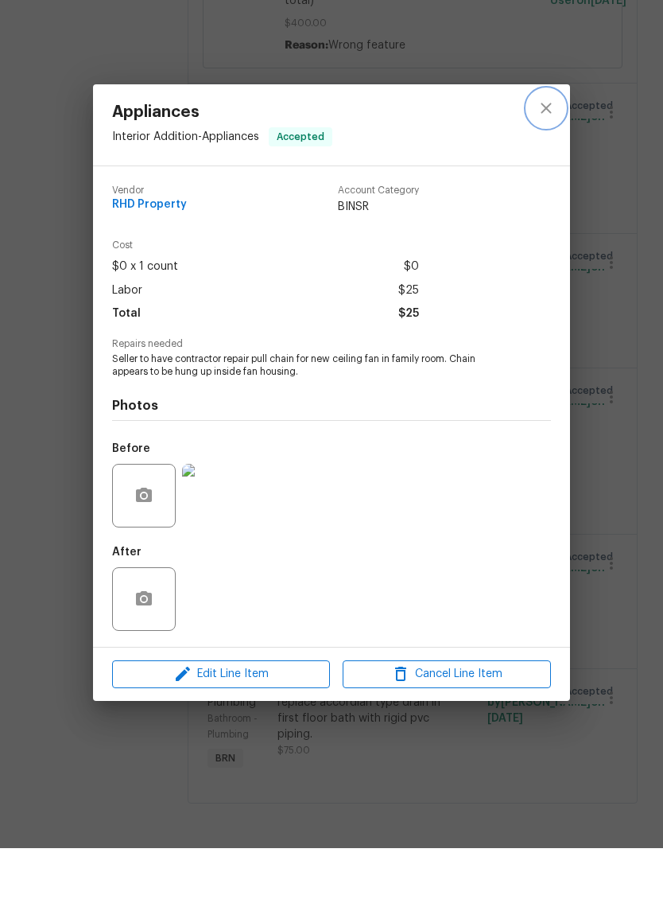
click at [549, 161] on icon "close" at bounding box center [546, 170] width 19 height 19
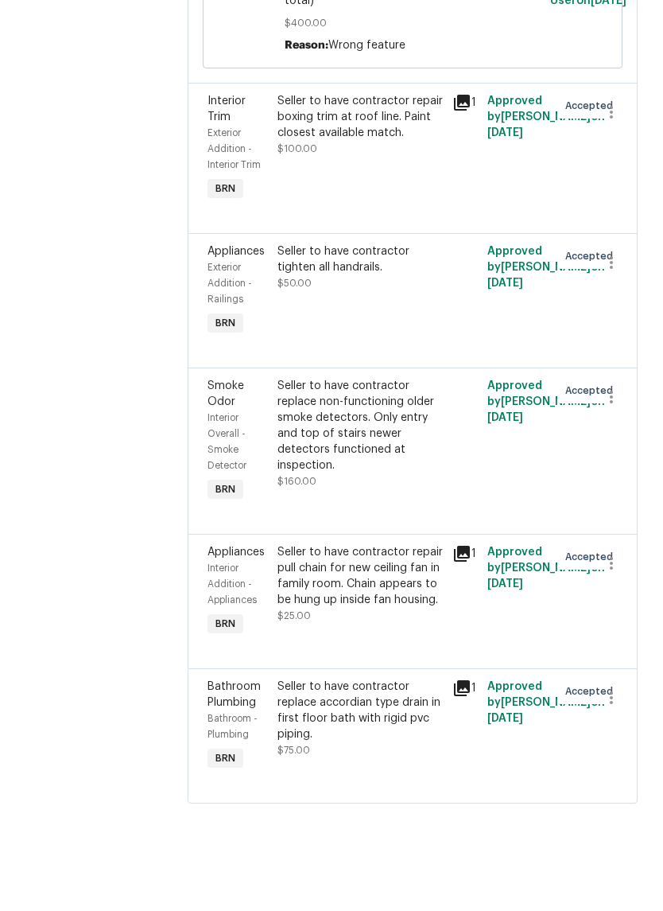
click at [383, 754] on div "Seller to have contractor replace accordian type drain in first floor bath with…" at bounding box center [360, 781] width 165 height 80
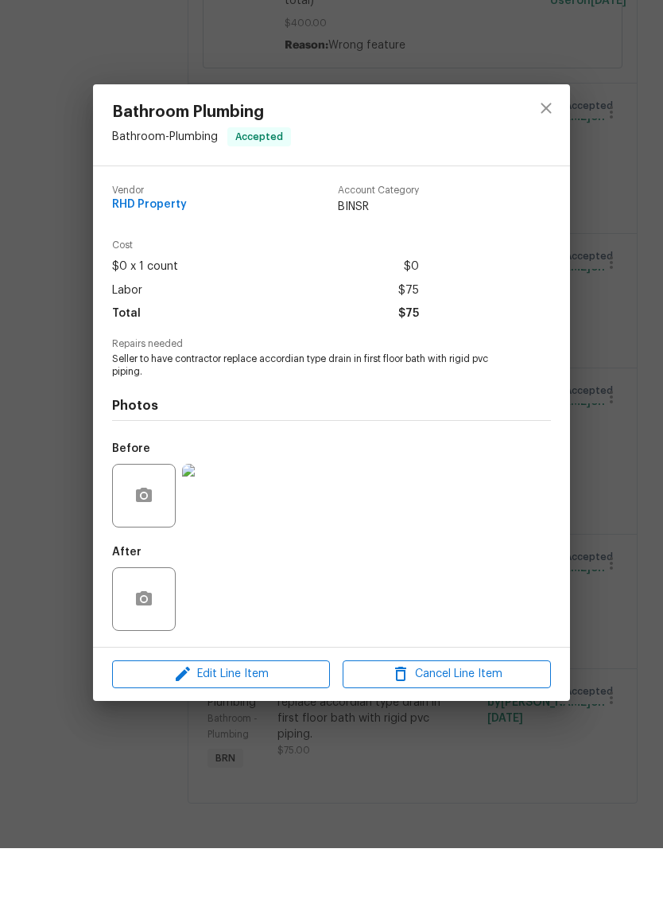
click at [213, 527] on img at bounding box center [214, 559] width 64 height 64
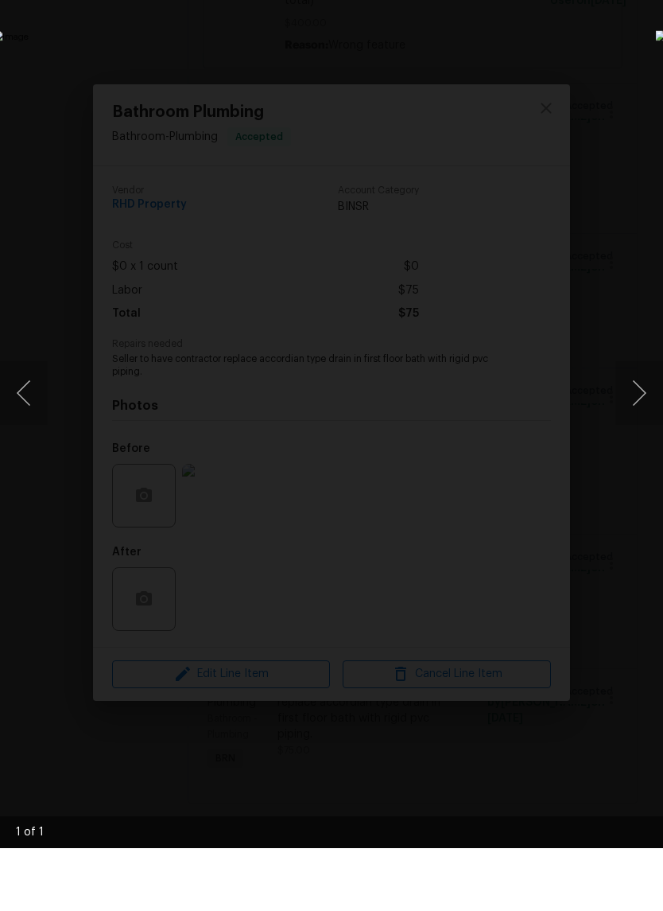
click at [640, 181] on div "Lightbox" at bounding box center [331, 455] width 663 height 911
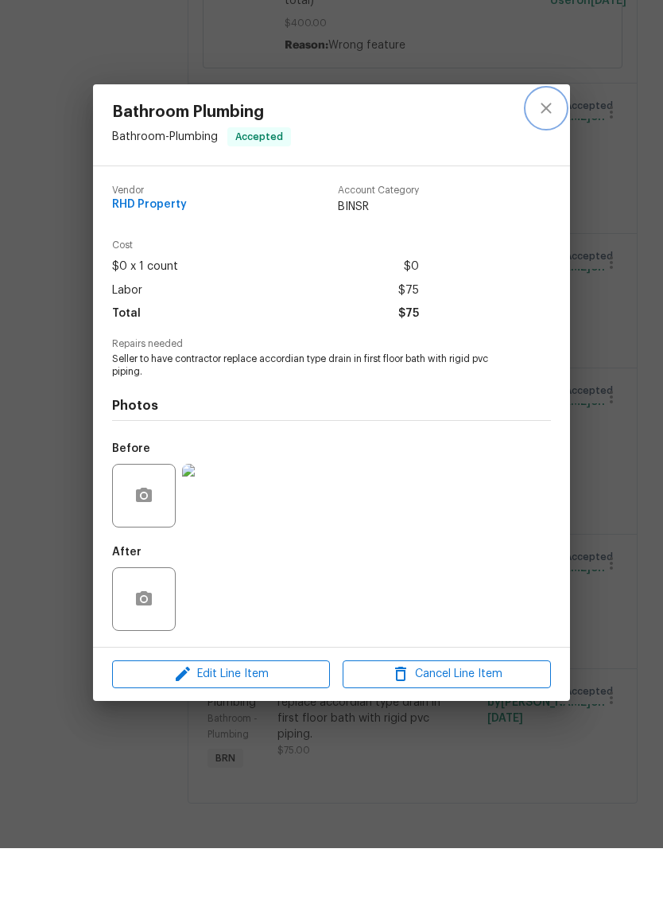
click at [544, 166] on icon "close" at bounding box center [546, 171] width 10 height 10
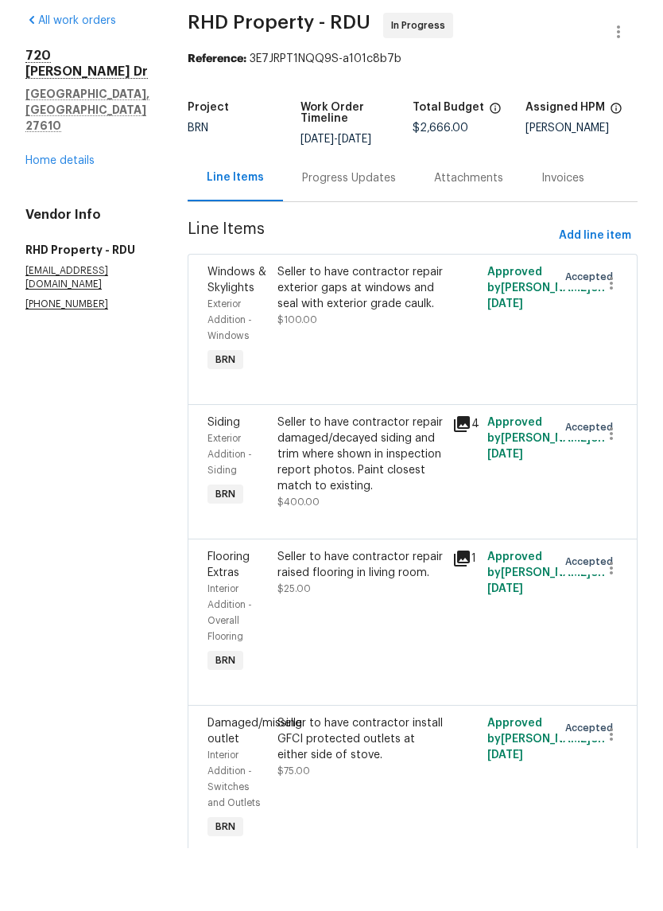
scroll to position [0, 0]
